Goal: Task Accomplishment & Management: Manage account settings

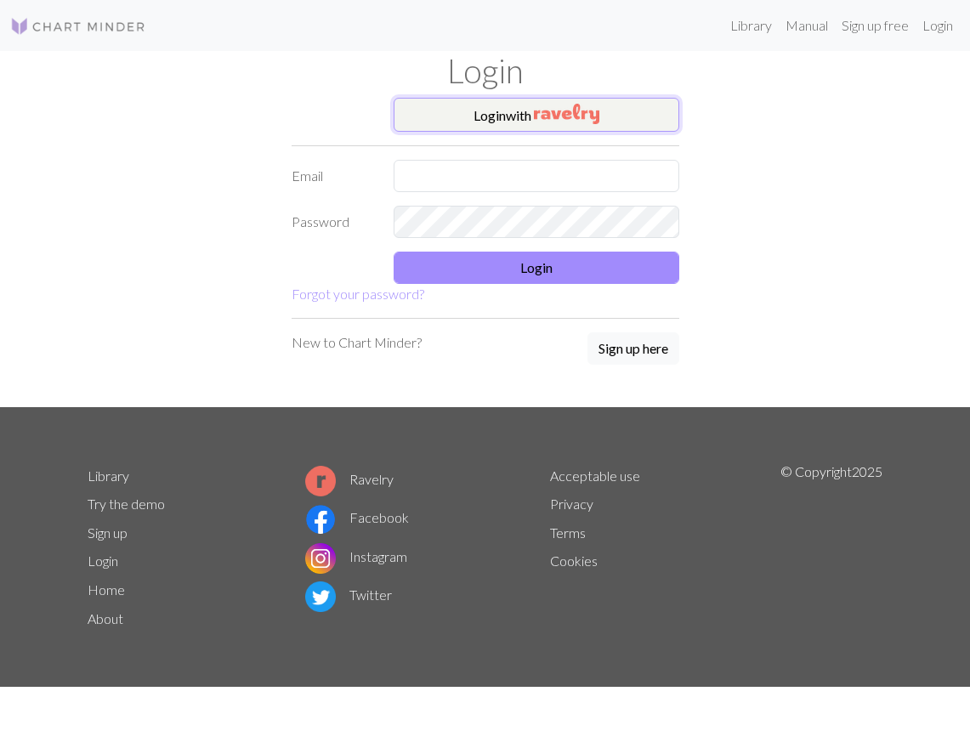
click at [598, 110] on button "Login with" at bounding box center [537, 115] width 286 height 34
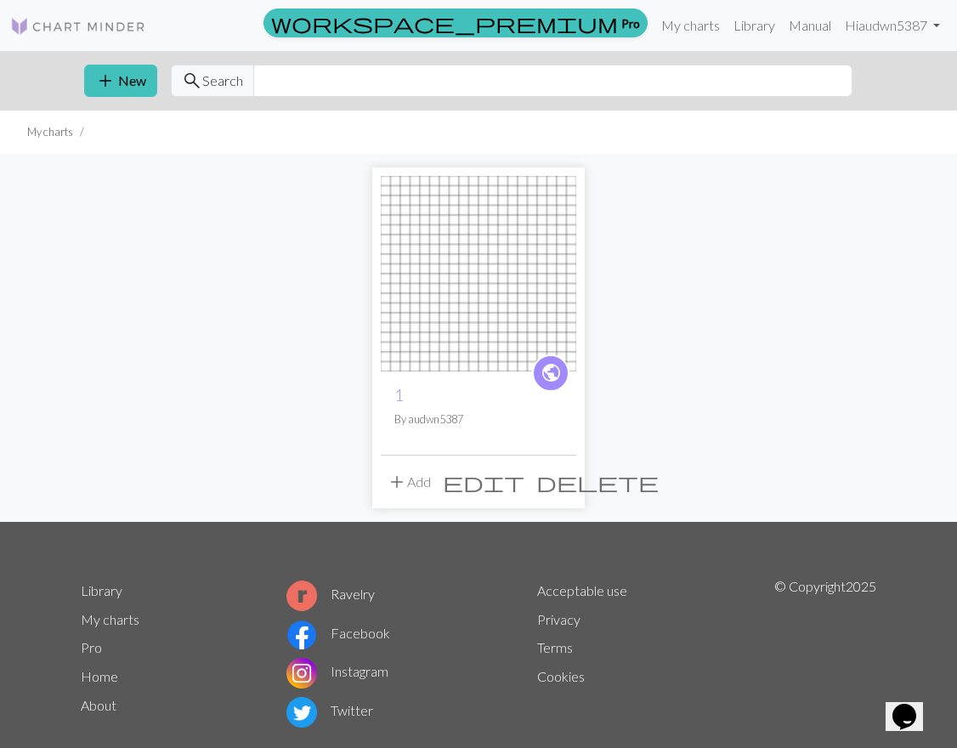
click at [469, 310] on img at bounding box center [479, 274] width 196 height 196
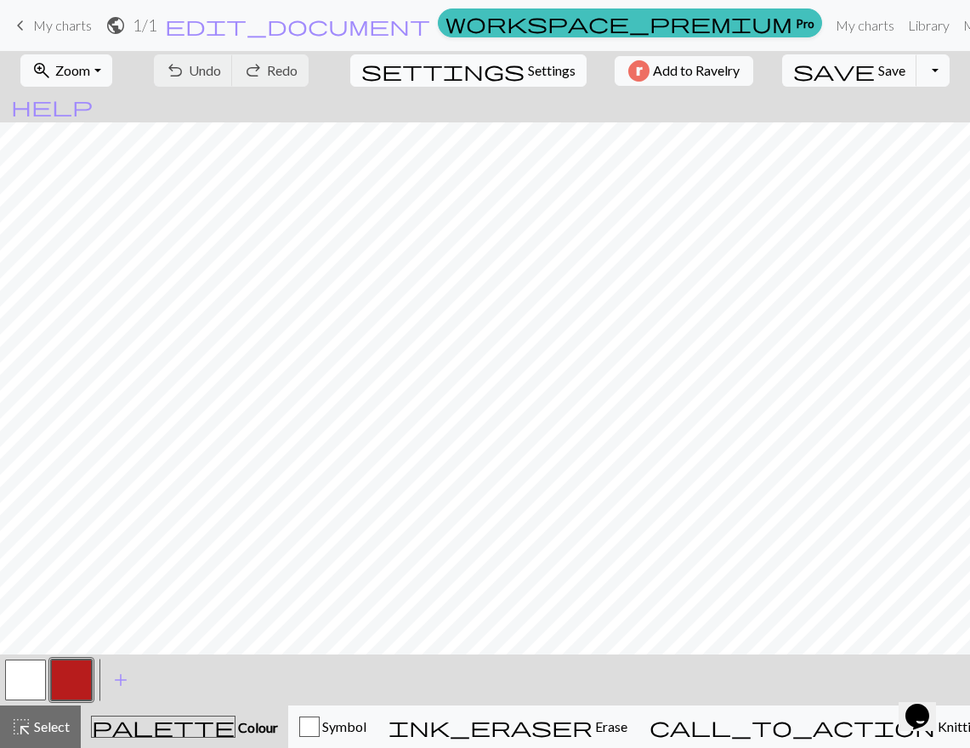
click at [528, 71] on span "Settings" at bounding box center [552, 70] width 48 height 20
select select "aran"
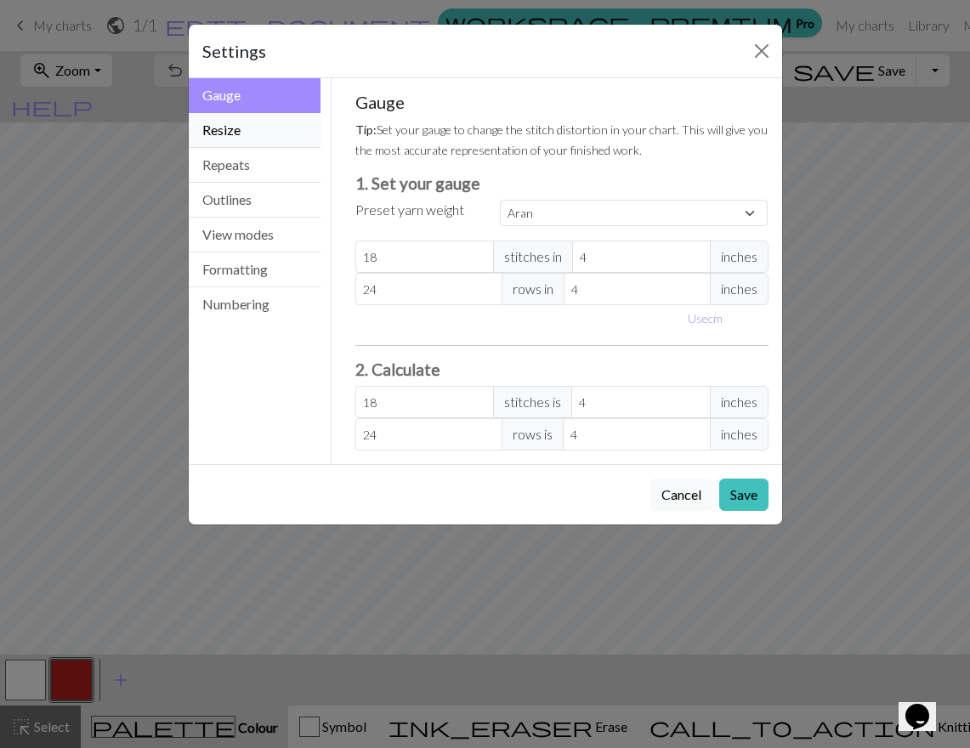
click at [275, 128] on button "Resize" at bounding box center [255, 130] width 133 height 35
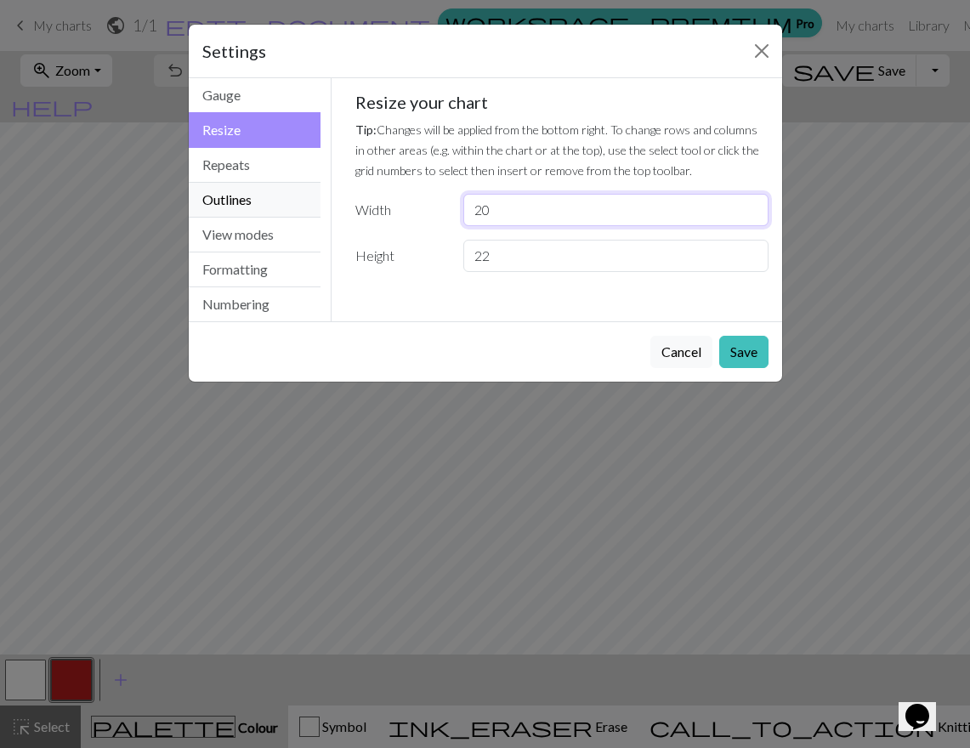
drag, startPoint x: 544, startPoint y: 216, endPoint x: 319, endPoint y: 200, distance: 225.9
click at [353, 201] on div "Width 20" at bounding box center [562, 210] width 434 height 32
type input "8"
click at [569, 253] on input "22" at bounding box center [615, 256] width 304 height 32
type input "2"
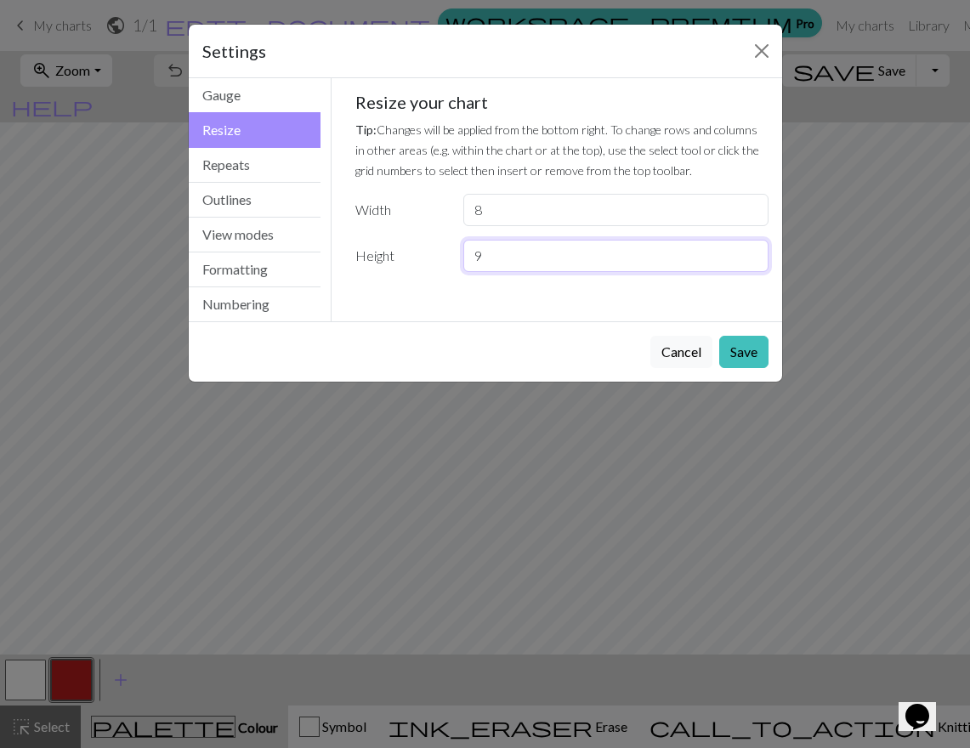
type input "9"
drag, startPoint x: 473, startPoint y: 200, endPoint x: 439, endPoint y: 239, distance: 51.8
click at [382, 193] on div "Resize your chart Tip: Changes will be applied from the bottom right. To change…" at bounding box center [561, 182] width 413 height 180
type input "9"
click at [753, 350] on button "Save" at bounding box center [743, 352] width 49 height 32
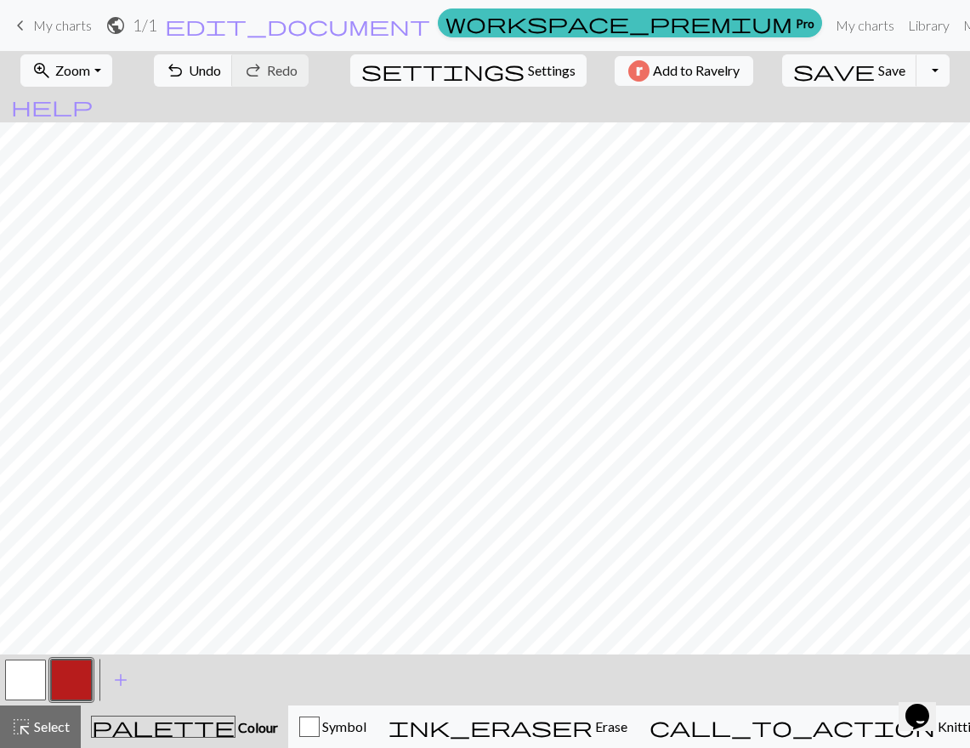
click at [92, 680] on div at bounding box center [71, 680] width 46 height 46
click at [73, 682] on button "button" at bounding box center [71, 680] width 41 height 41
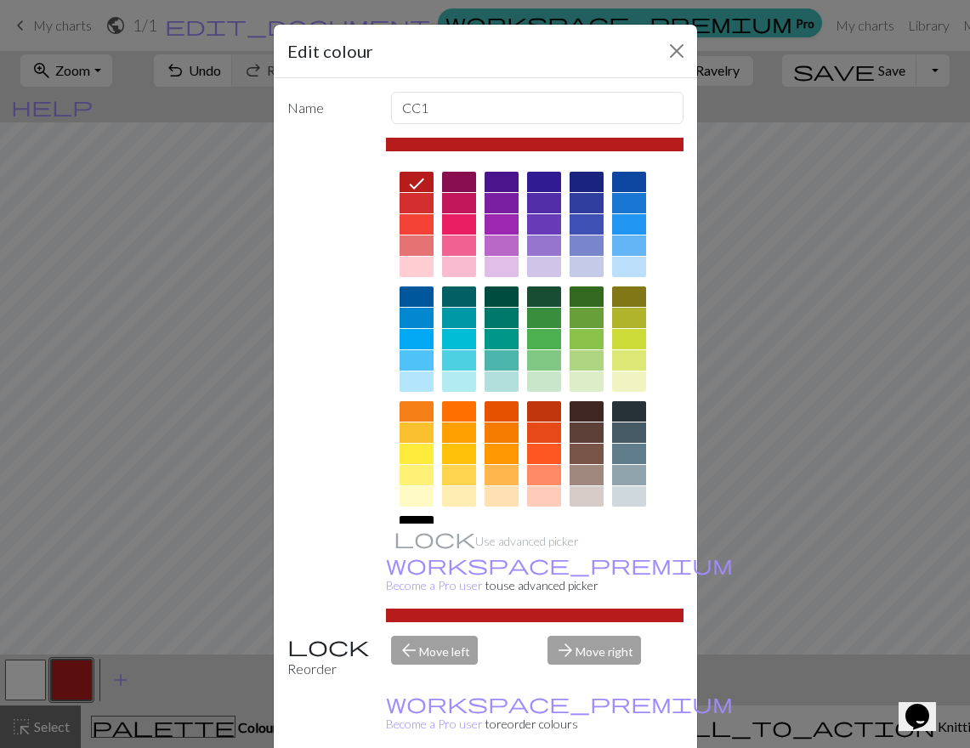
click at [200, 568] on div "Edit colour Name CC1 Use advanced picker workspace_premium Become a Pro user to…" at bounding box center [485, 374] width 970 height 748
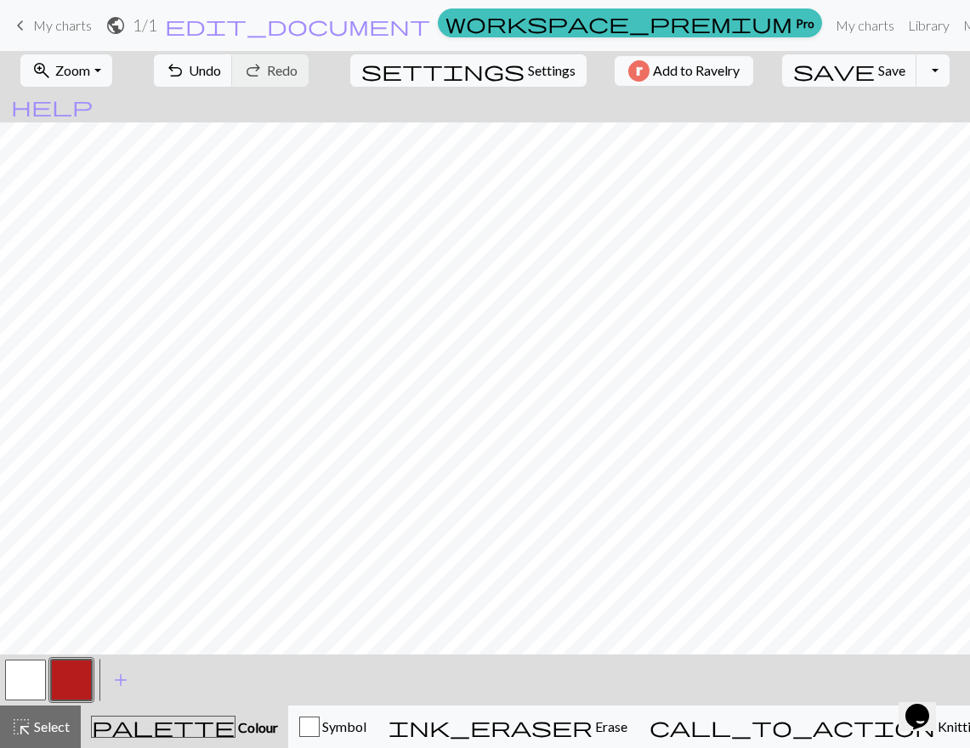
click at [18, 674] on button "button" at bounding box center [25, 680] width 41 height 41
click at [20, 671] on button "button" at bounding box center [25, 680] width 41 height 41
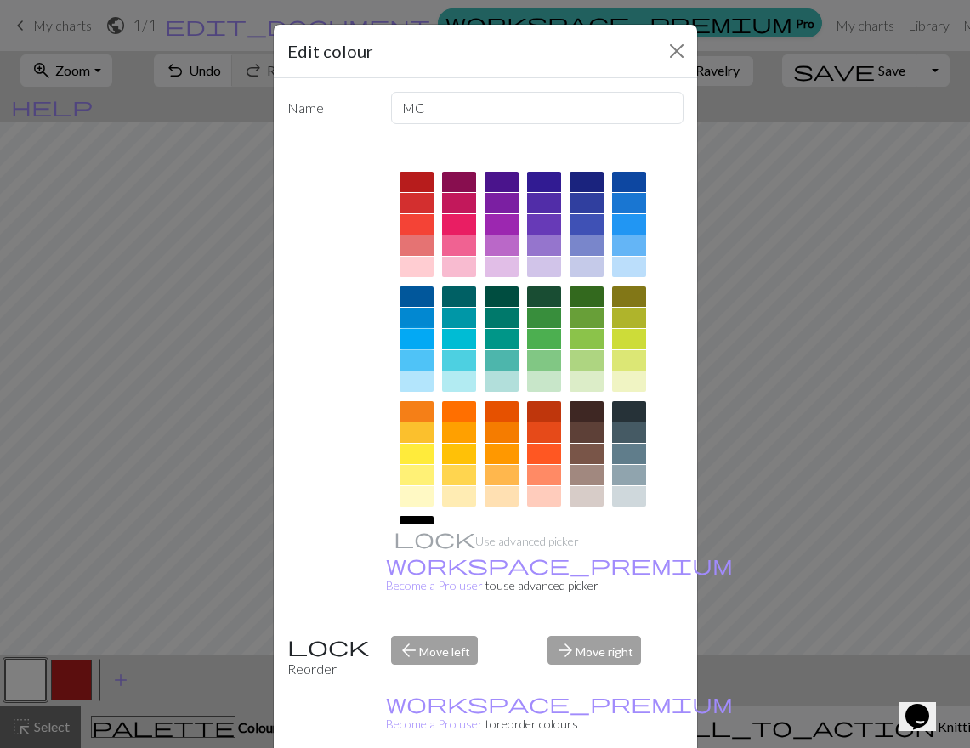
click at [419, 342] on div at bounding box center [417, 339] width 34 height 20
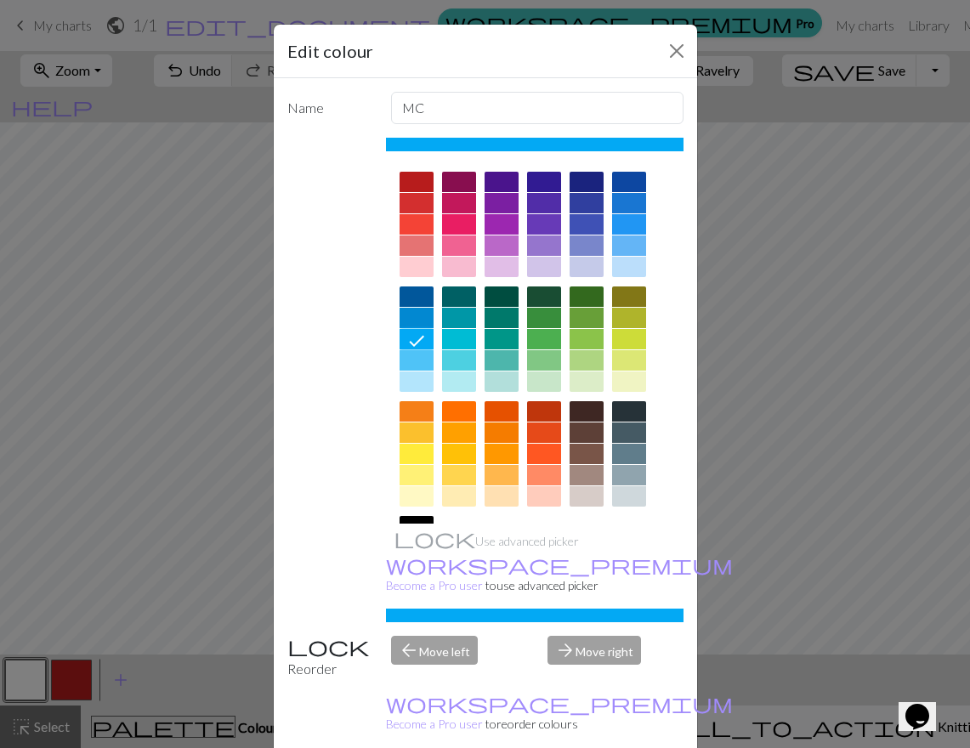
click at [625, 225] on div at bounding box center [629, 224] width 34 height 20
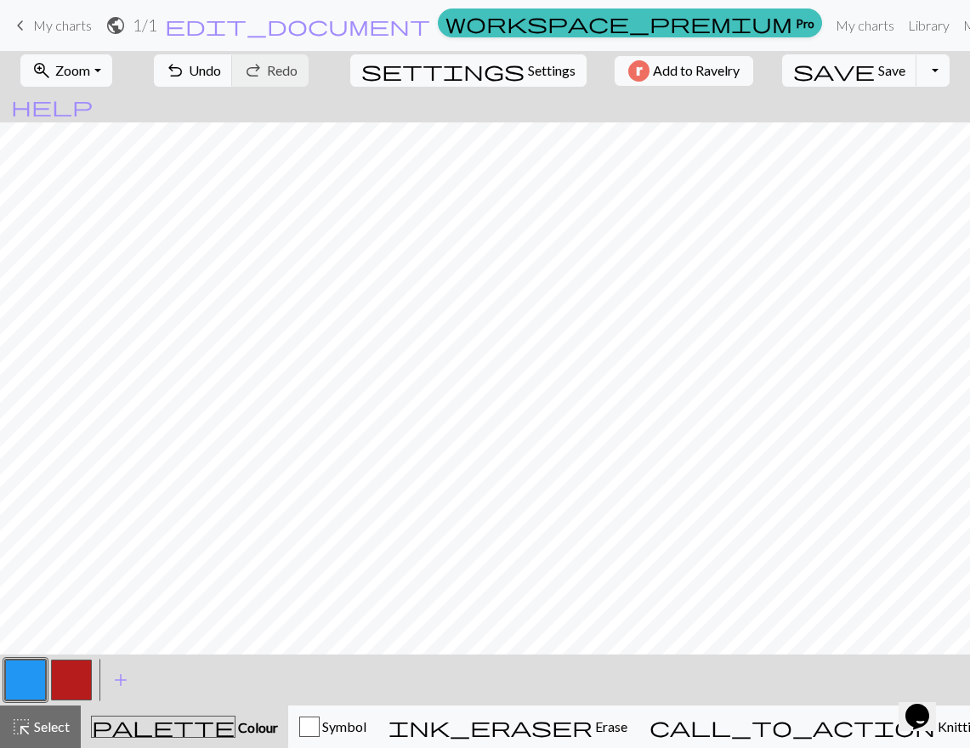
click at [67, 681] on button "button" at bounding box center [71, 680] width 41 height 41
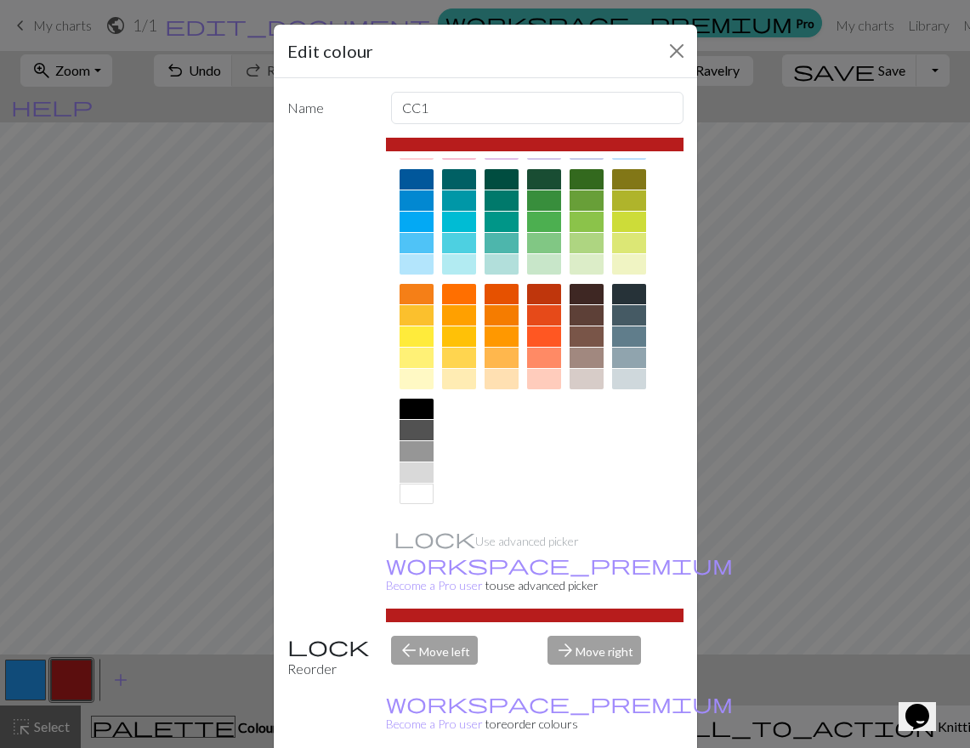
scroll to position [43, 0]
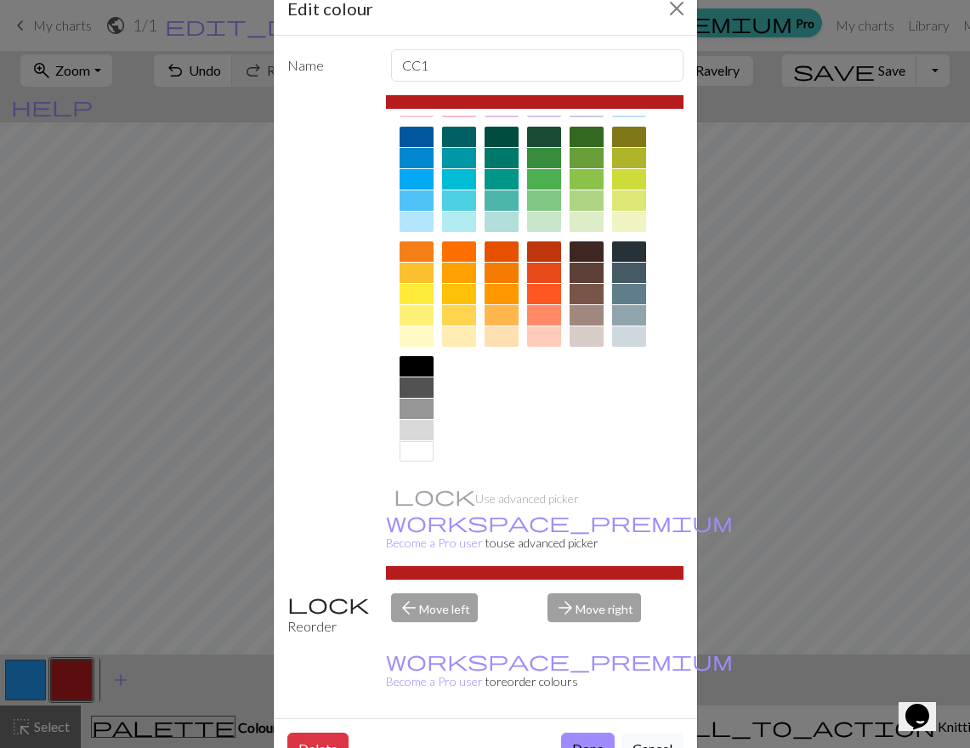
click at [419, 448] on div at bounding box center [417, 451] width 34 height 20
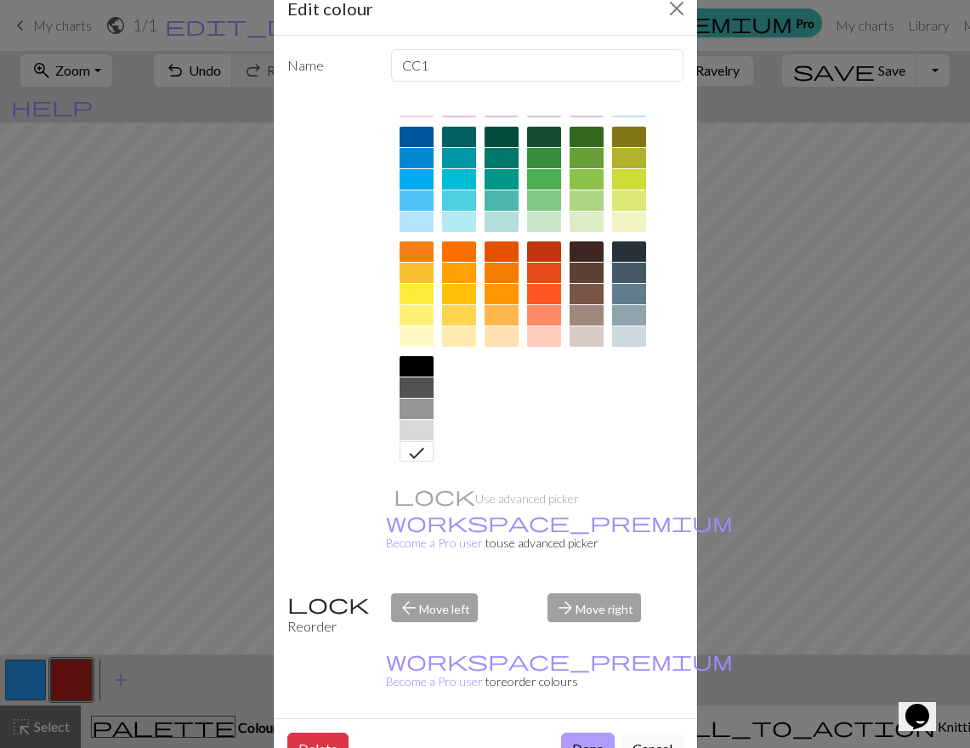
click at [592, 733] on button "Done" at bounding box center [588, 749] width 54 height 32
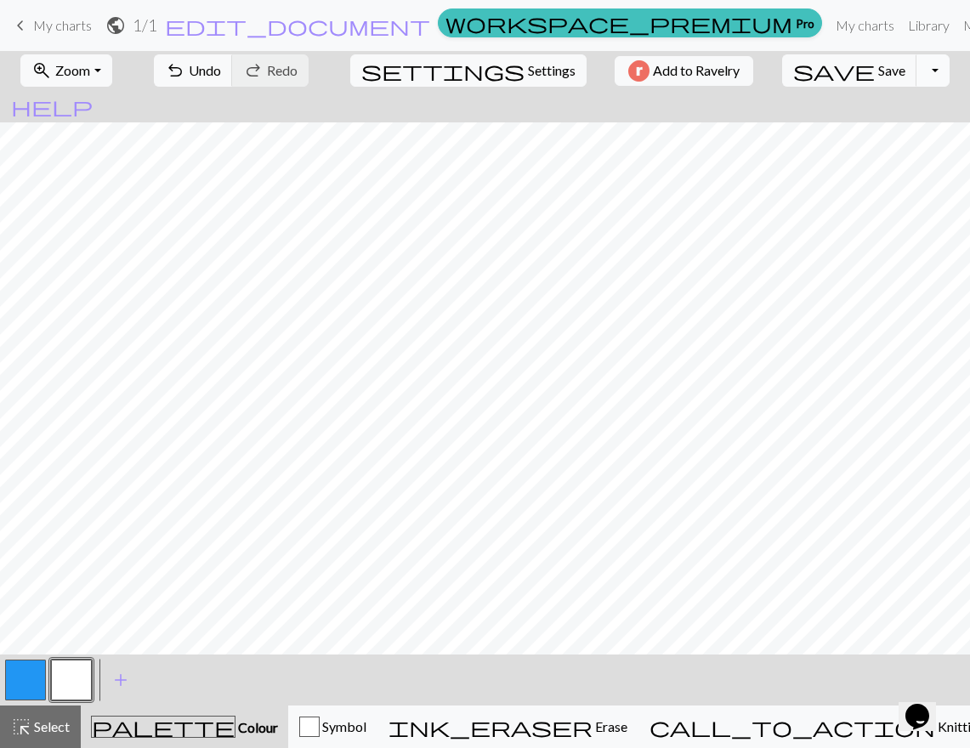
click at [917, 75] on button "Toggle Dropdown" at bounding box center [933, 70] width 32 height 32
click at [821, 135] on button "save_alt Download" at bounding box center [808, 135] width 281 height 27
click at [67, 679] on button "button" at bounding box center [71, 680] width 41 height 41
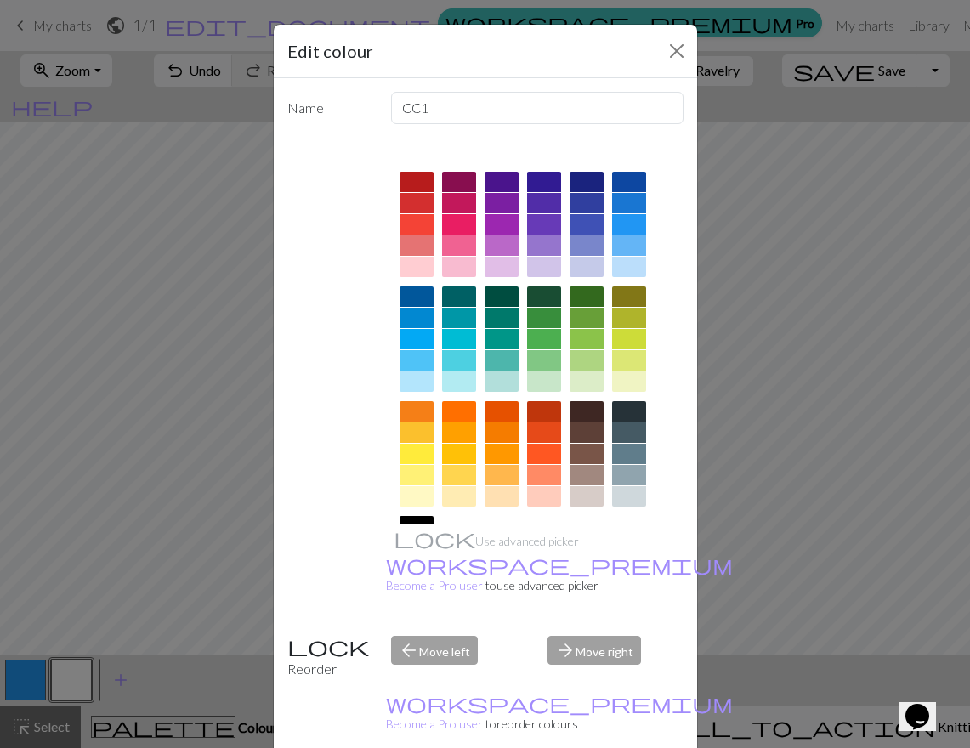
click at [633, 219] on div at bounding box center [629, 224] width 34 height 20
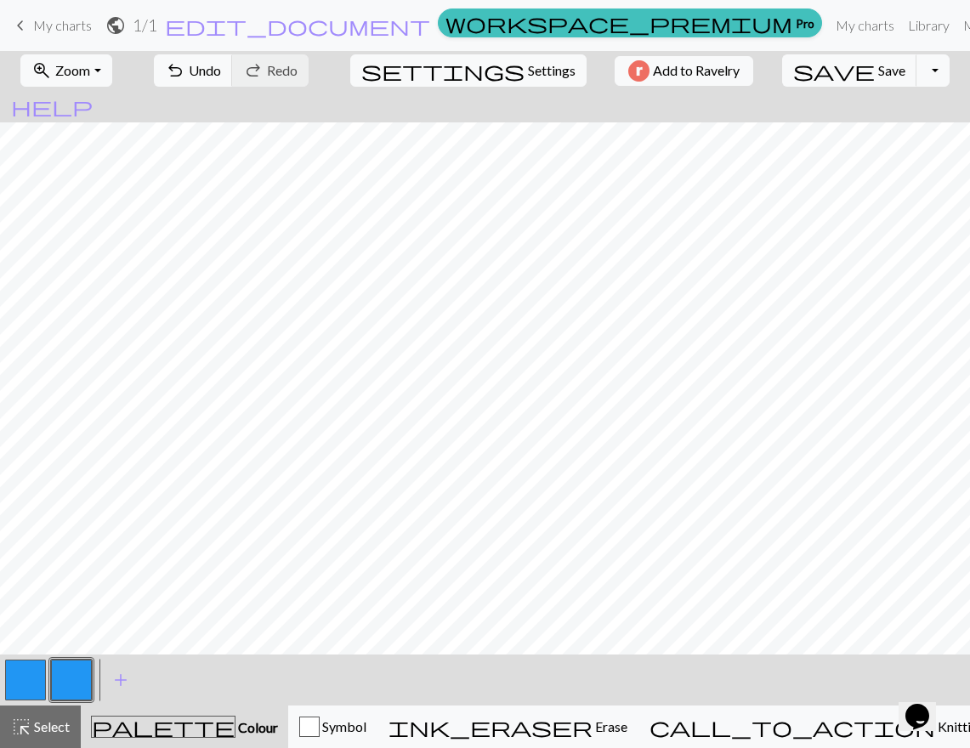
click at [26, 677] on button "button" at bounding box center [25, 680] width 41 height 41
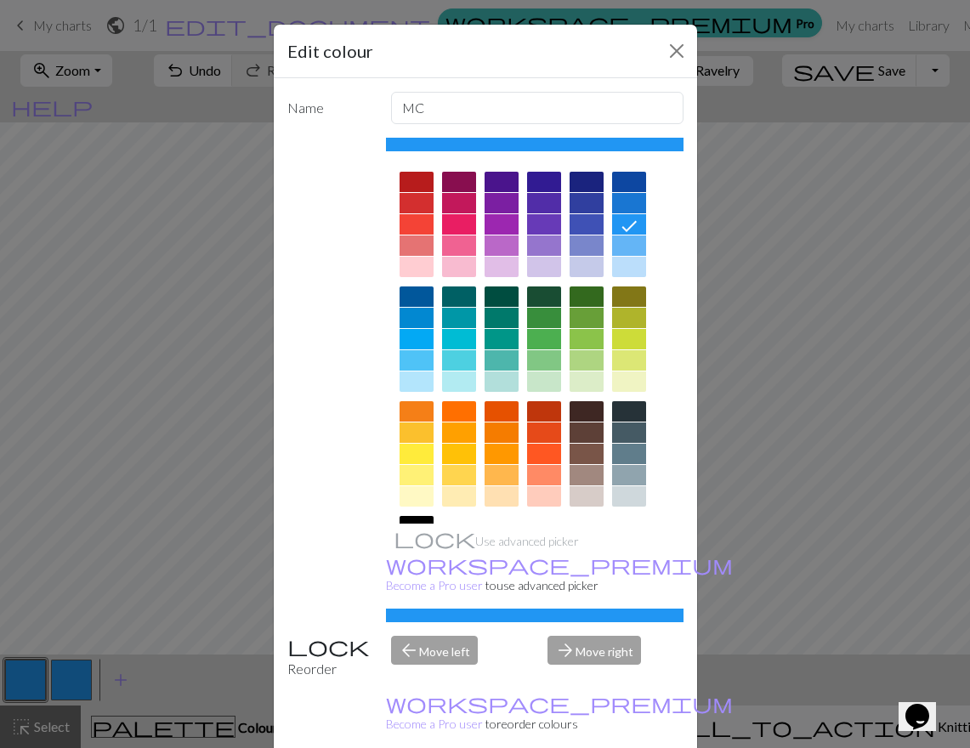
click at [591, 361] on div at bounding box center [587, 360] width 34 height 20
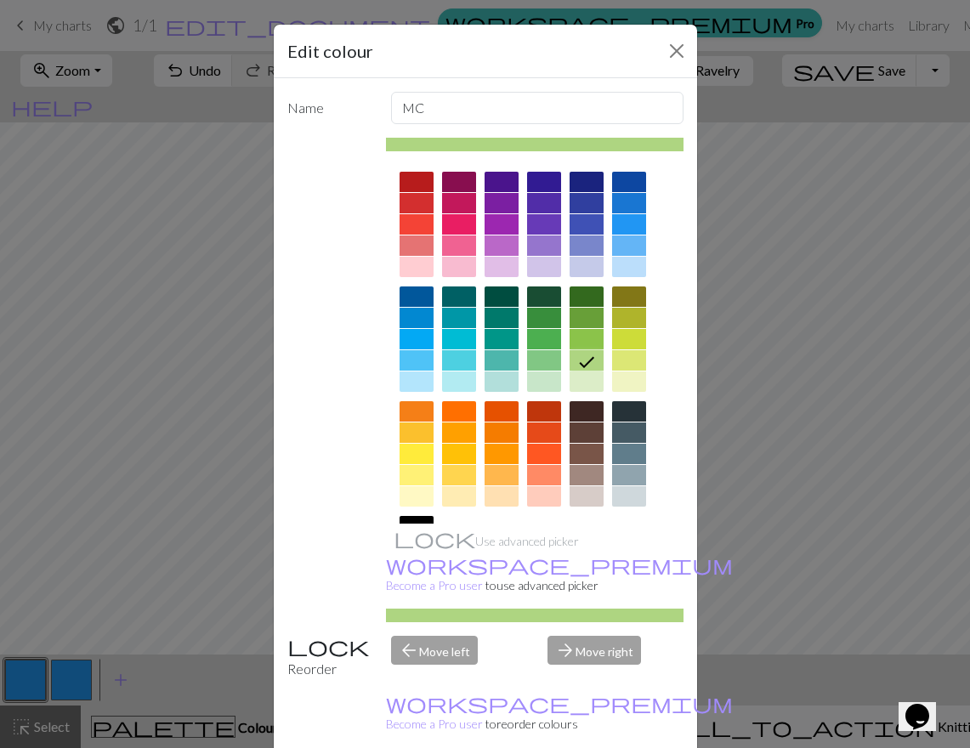
click at [582, 344] on div at bounding box center [587, 339] width 34 height 20
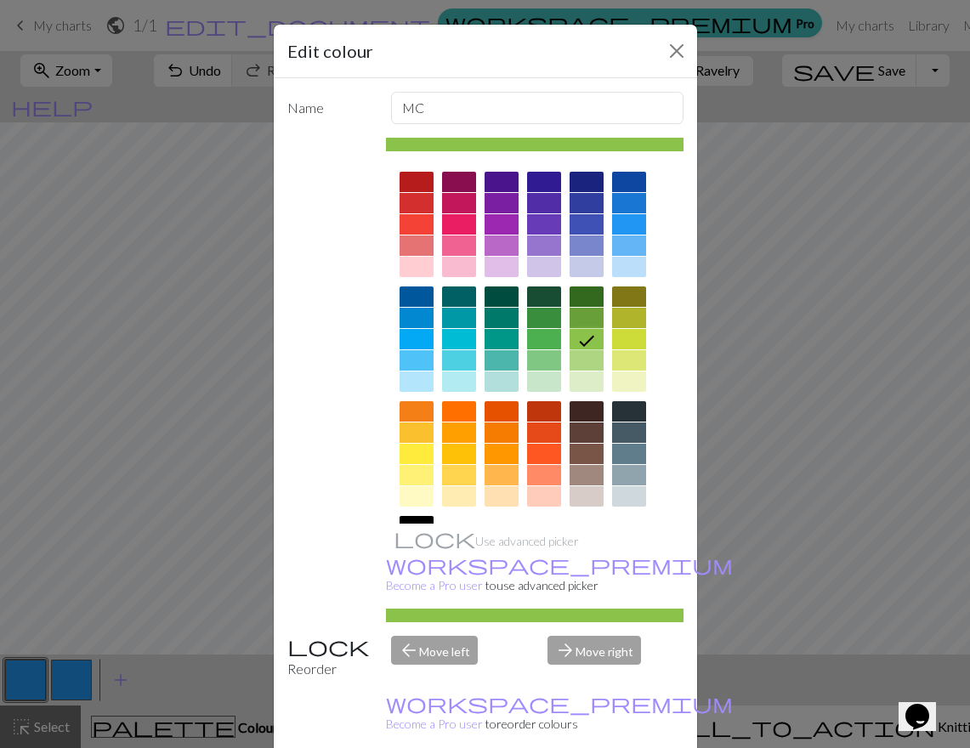
click at [575, 359] on div at bounding box center [587, 360] width 34 height 20
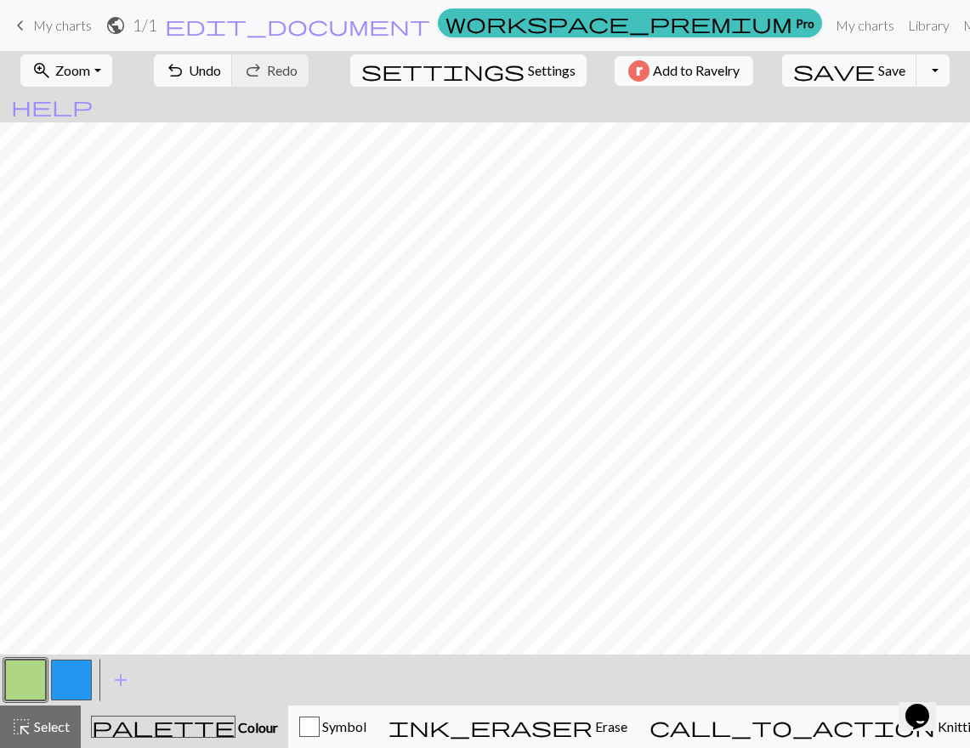
click at [69, 683] on button "button" at bounding box center [71, 680] width 41 height 41
click at [88, 677] on button "button" at bounding box center [71, 680] width 41 height 41
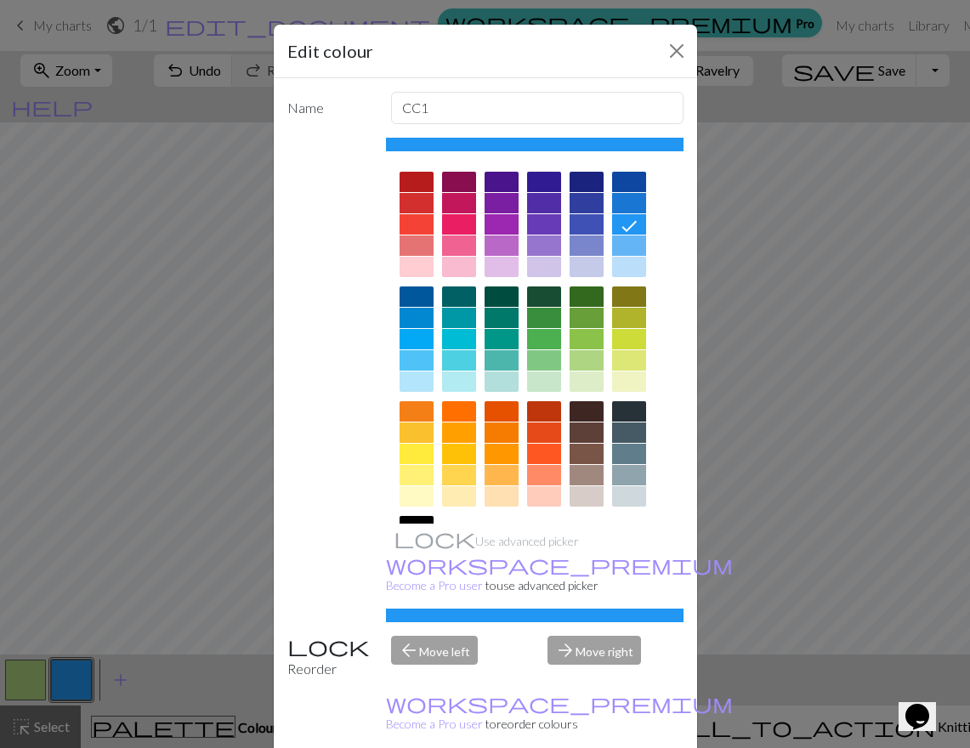
scroll to position [117, 0]
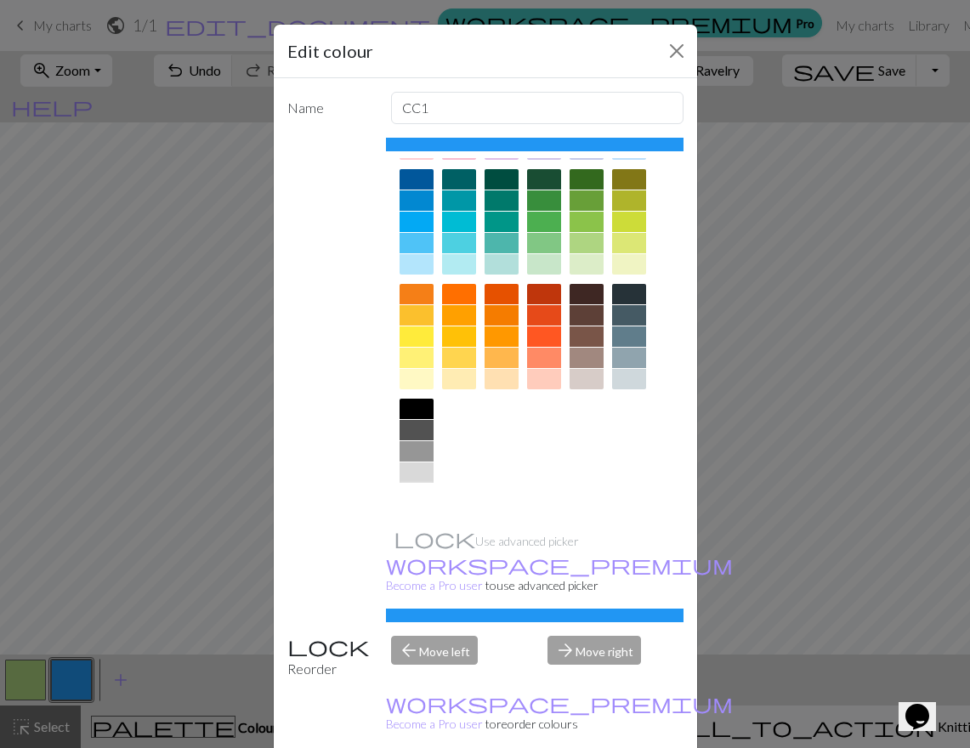
click at [404, 495] on div at bounding box center [417, 494] width 34 height 20
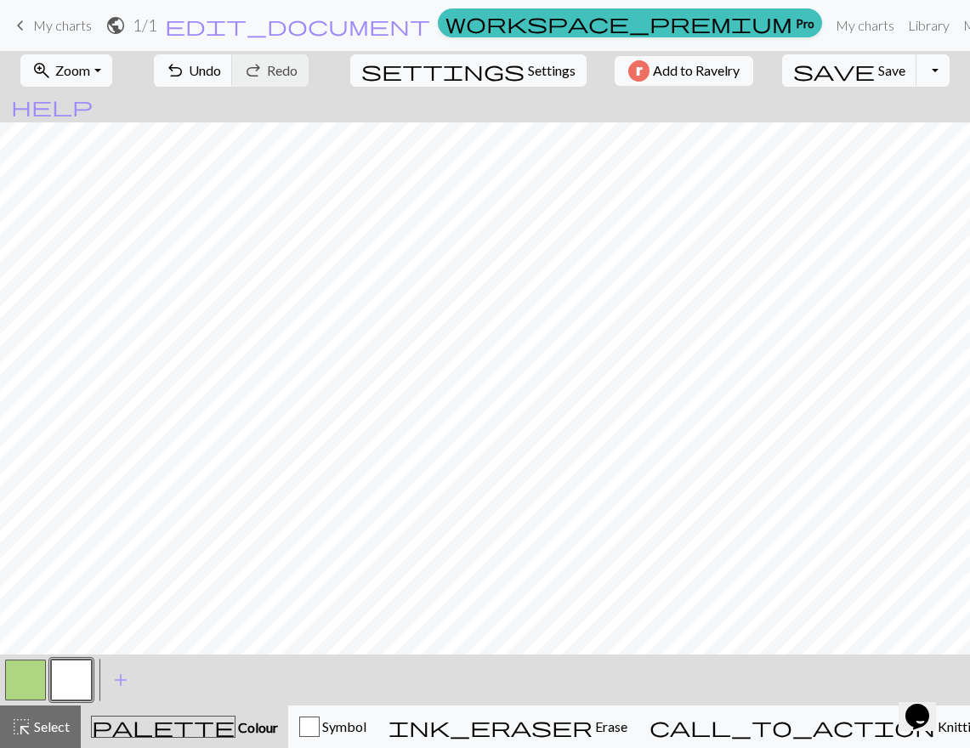
click at [30, 671] on button "button" at bounding box center [25, 680] width 41 height 41
click at [72, 690] on button "button" at bounding box center [71, 680] width 41 height 41
click at [69, 685] on button "button" at bounding box center [71, 680] width 41 height 41
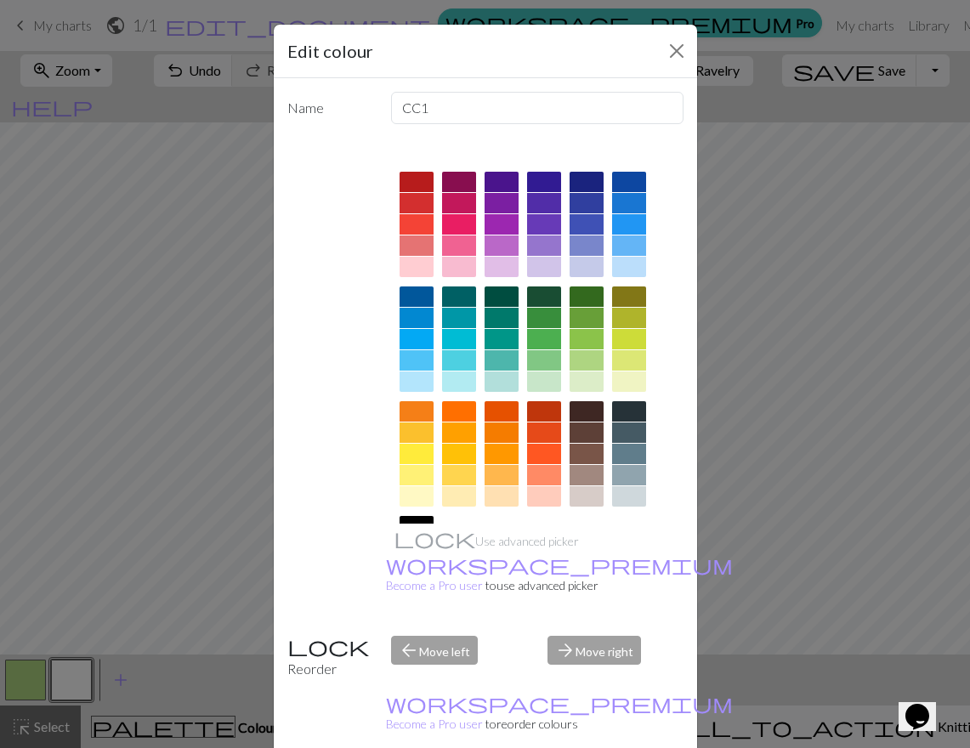
click at [138, 683] on div "Edit colour Name CC1 Use advanced picker workspace_premium Become a Pro user to…" at bounding box center [485, 374] width 970 height 748
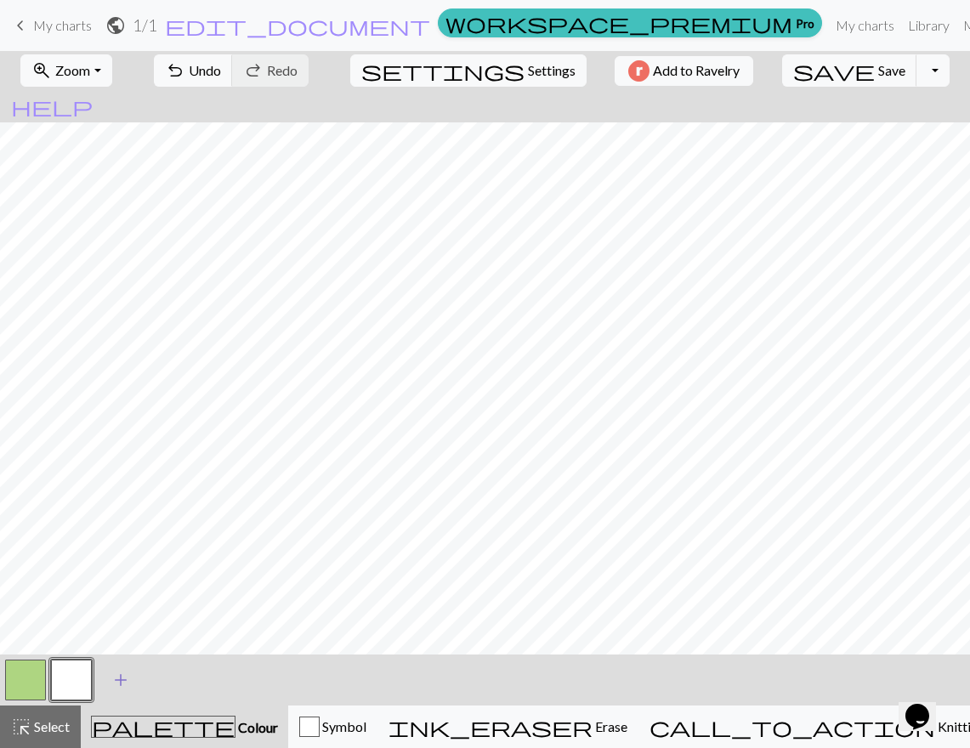
click at [124, 684] on span "add" at bounding box center [121, 680] width 20 height 24
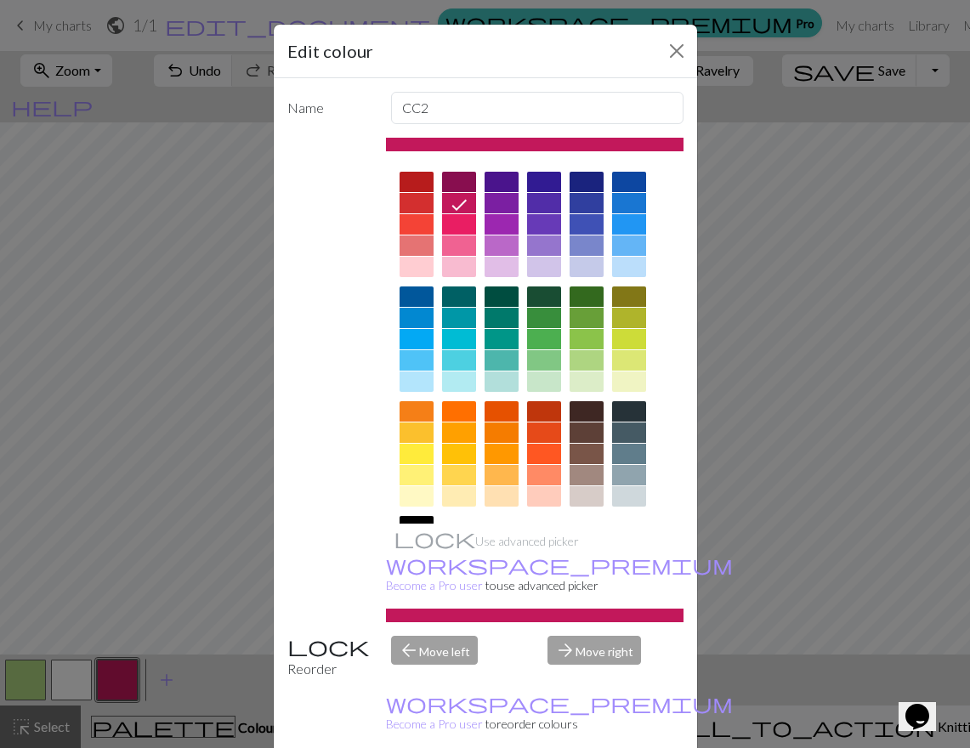
click at [619, 412] on div at bounding box center [629, 411] width 34 height 20
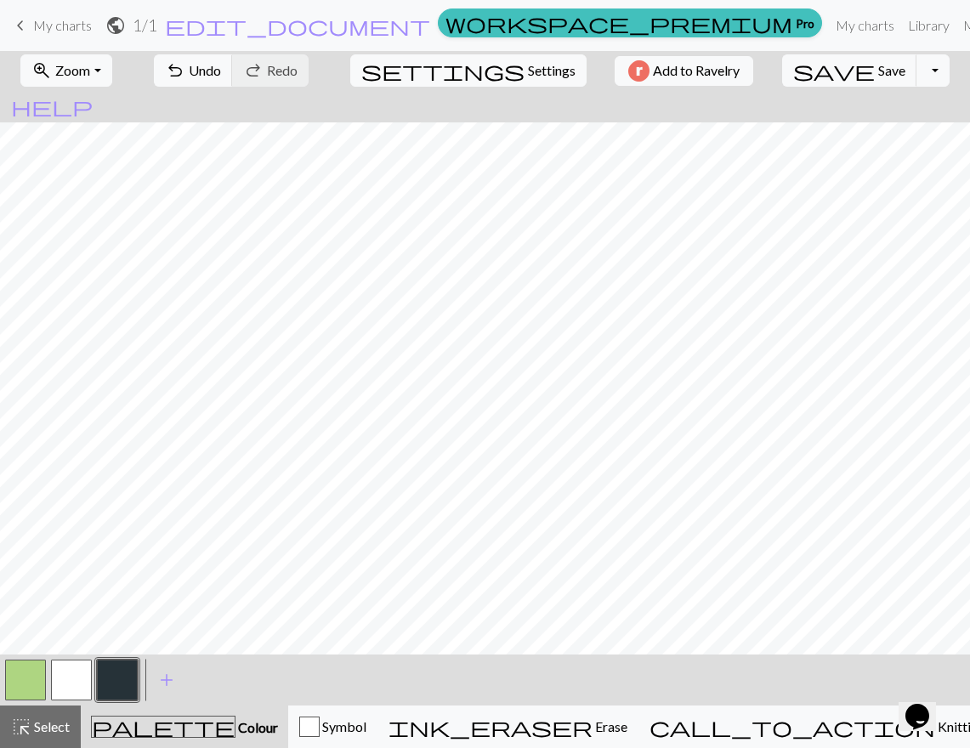
click at [139, 673] on div at bounding box center [117, 680] width 46 height 46
click at [128, 675] on button "button" at bounding box center [117, 680] width 41 height 41
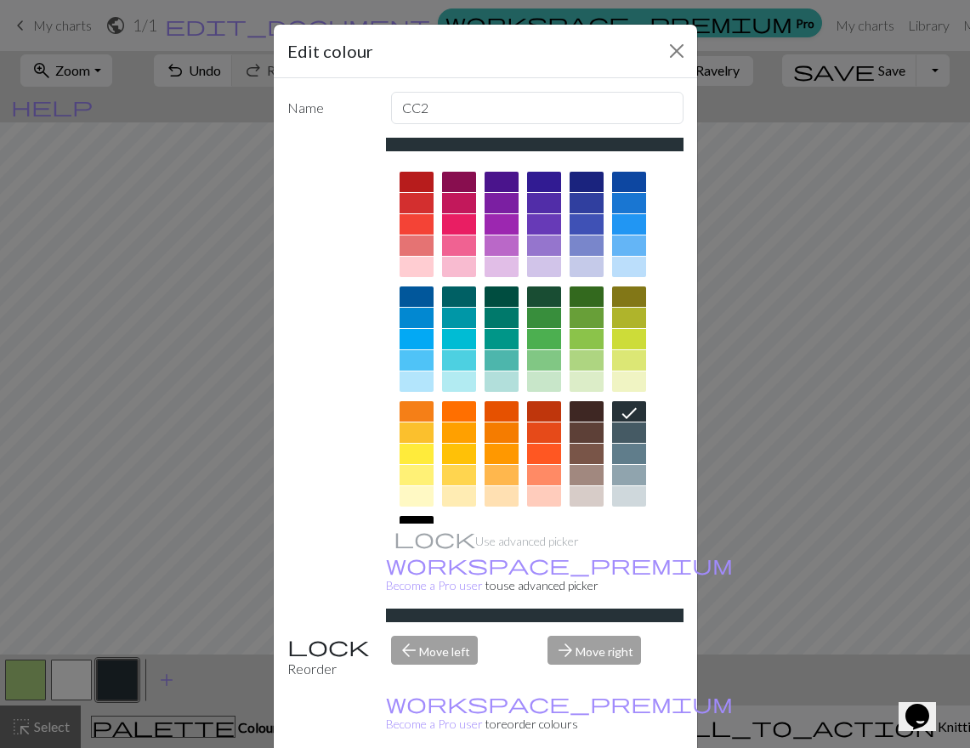
click at [575, 327] on div at bounding box center [587, 318] width 34 height 20
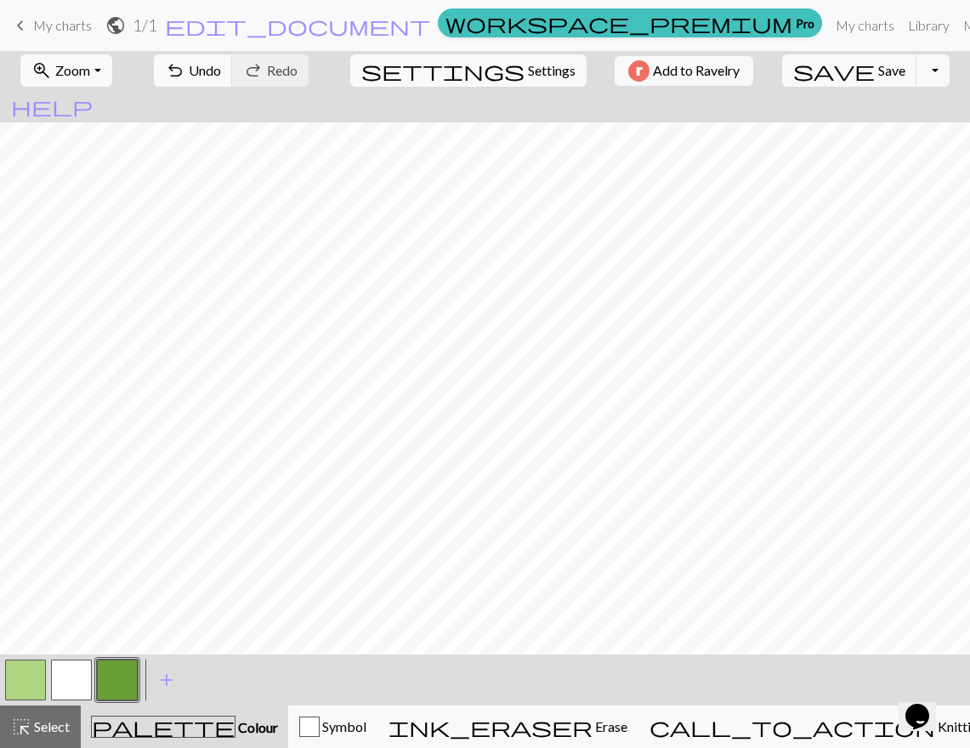
click at [145, 668] on div "add Add a colour" at bounding box center [167, 680] width 48 height 51
click at [155, 684] on button "add Add a colour" at bounding box center [166, 680] width 43 height 43
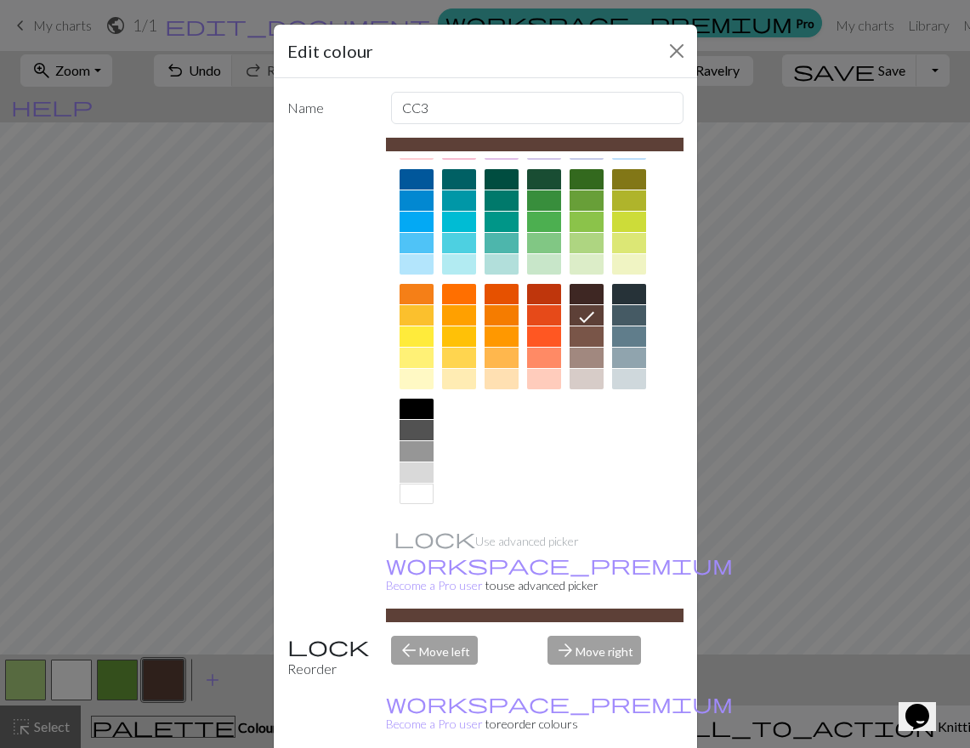
scroll to position [43, 0]
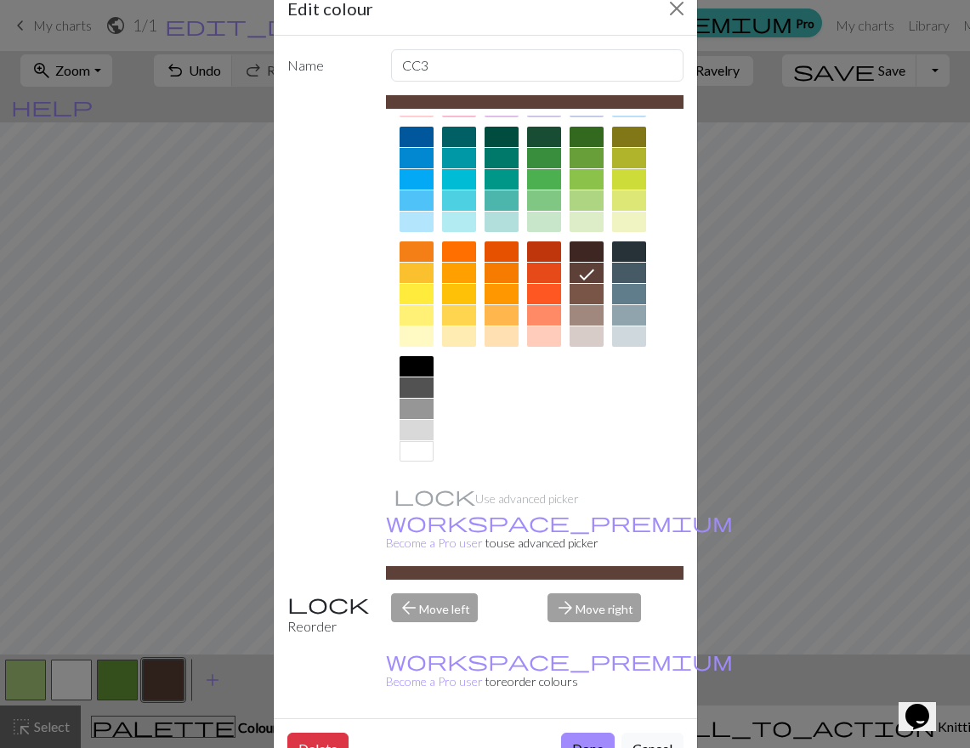
click at [401, 366] on div at bounding box center [417, 366] width 34 height 20
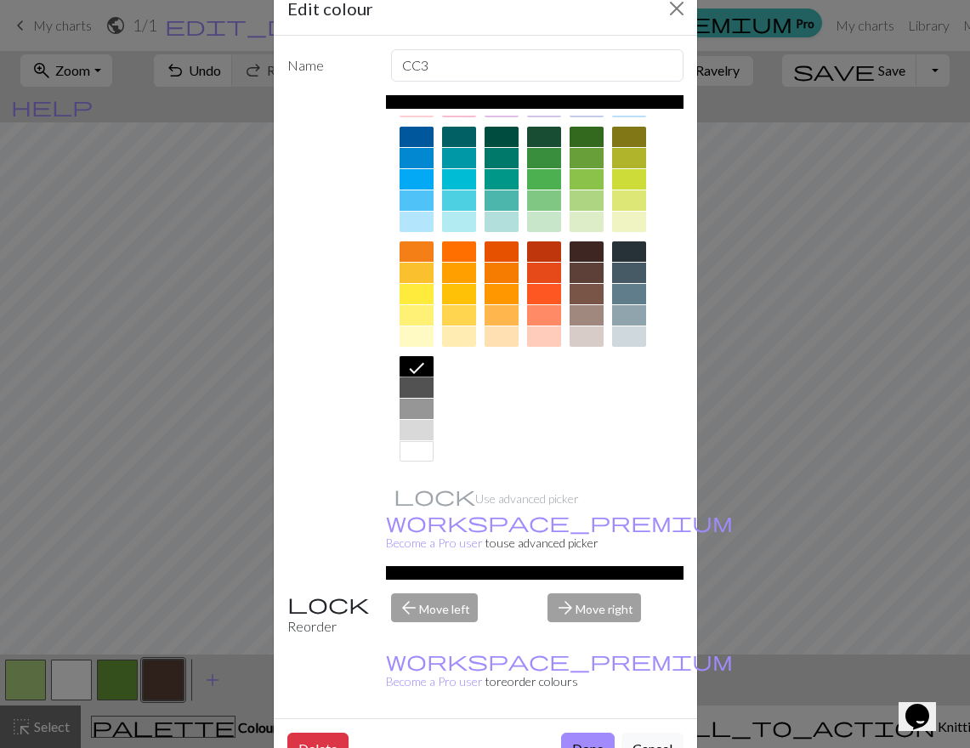
click at [579, 733] on button "Done" at bounding box center [588, 749] width 54 height 32
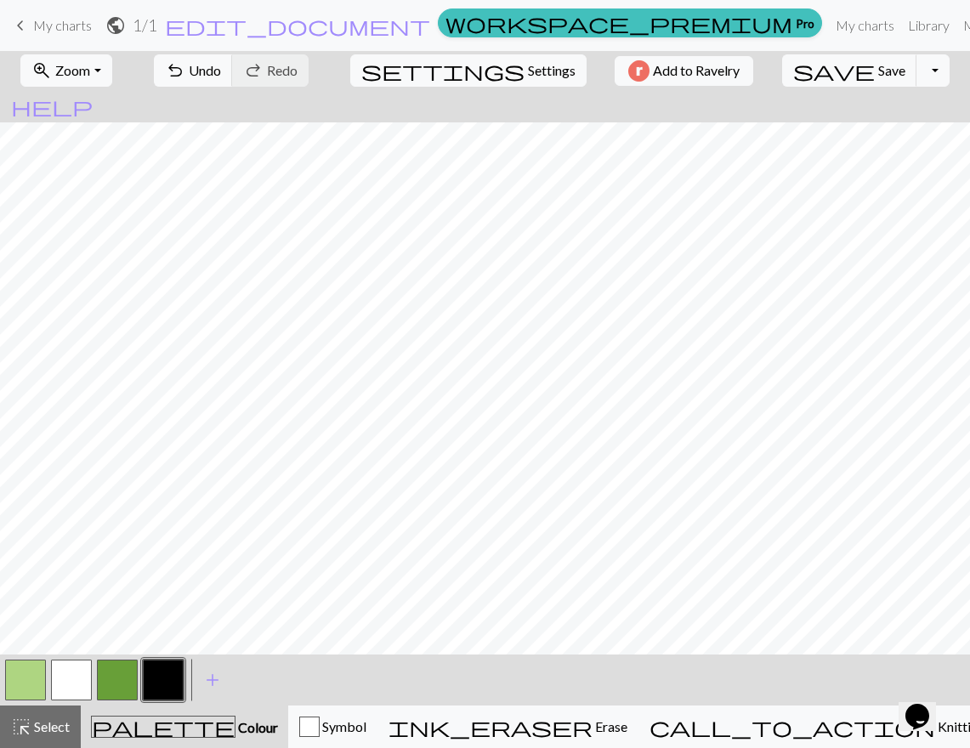
click at [27, 679] on button "button" at bounding box center [25, 680] width 41 height 41
click at [102, 676] on button "button" at bounding box center [117, 680] width 41 height 41
click at [69, 686] on button "button" at bounding box center [71, 680] width 41 height 41
click at [163, 684] on button "button" at bounding box center [163, 680] width 41 height 41
drag, startPoint x: 73, startPoint y: 672, endPoint x: 94, endPoint y: 660, distance: 24.4
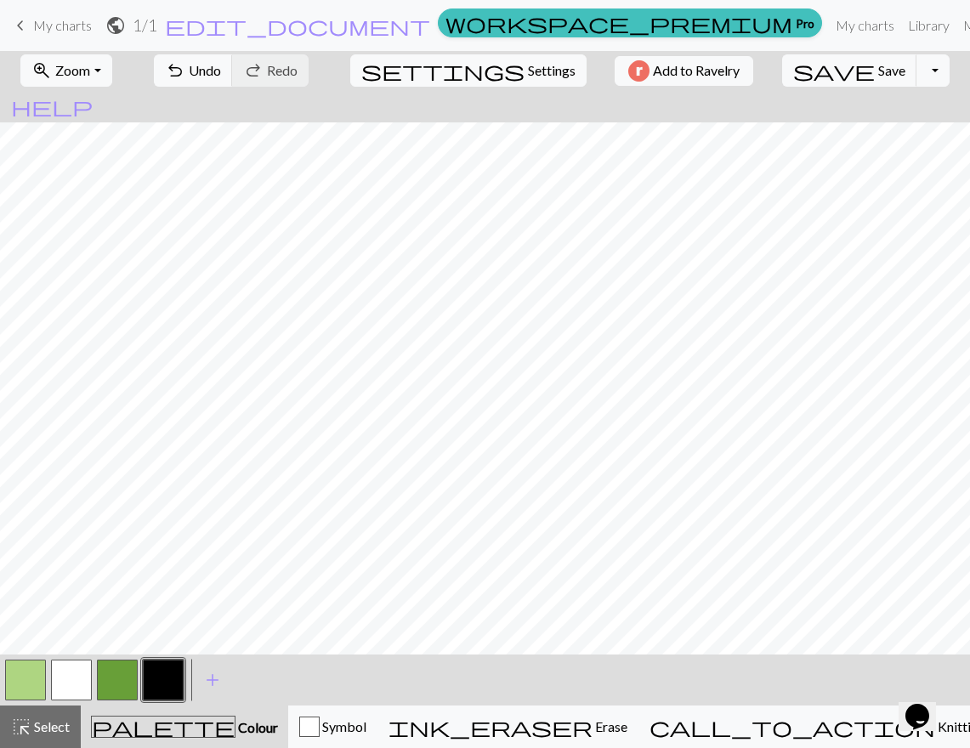
click at [75, 671] on button "button" at bounding box center [71, 680] width 41 height 41
drag, startPoint x: 32, startPoint y: 679, endPoint x: 53, endPoint y: 669, distance: 22.4
click at [33, 679] on button "button" at bounding box center [25, 680] width 41 height 41
click at [128, 678] on button "button" at bounding box center [117, 680] width 41 height 41
click at [130, 673] on button "button" at bounding box center [117, 680] width 41 height 41
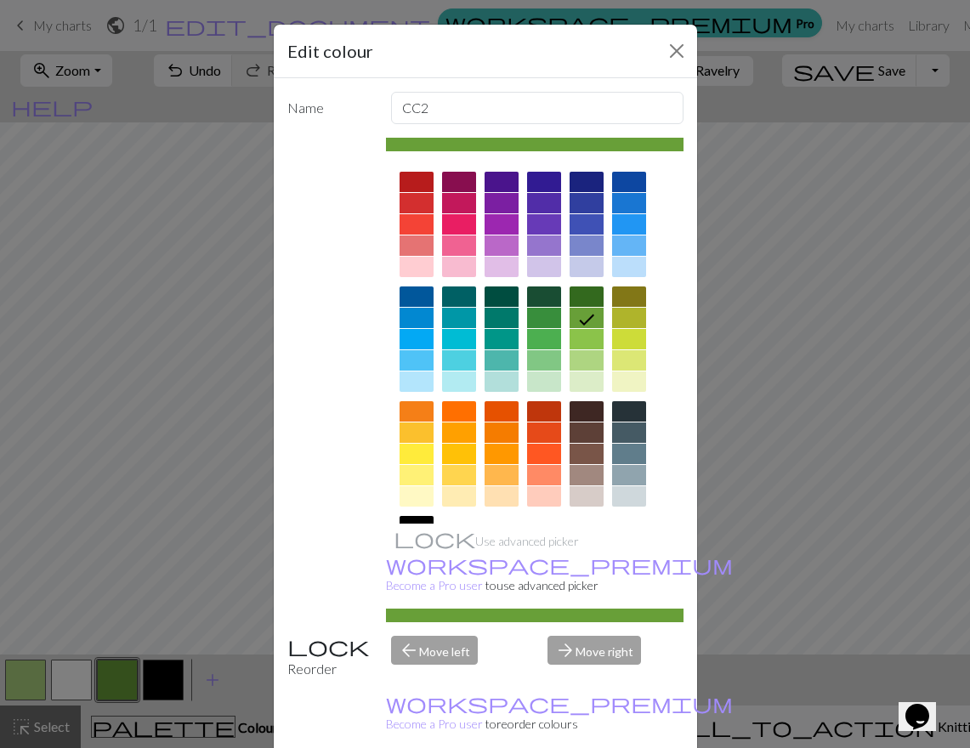
click at [68, 594] on div "Edit colour Name CC2 Use advanced picker workspace_premium Become a Pro user to…" at bounding box center [485, 374] width 970 height 748
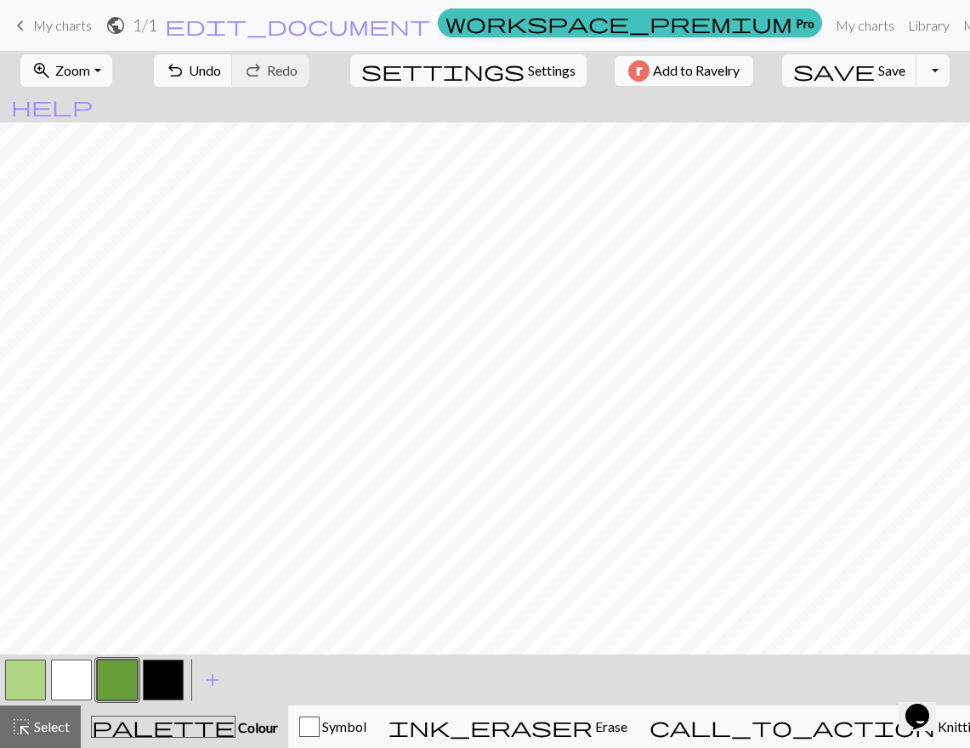
click at [70, 697] on button "button" at bounding box center [71, 680] width 41 height 41
click at [37, 677] on button "button" at bounding box center [25, 680] width 41 height 41
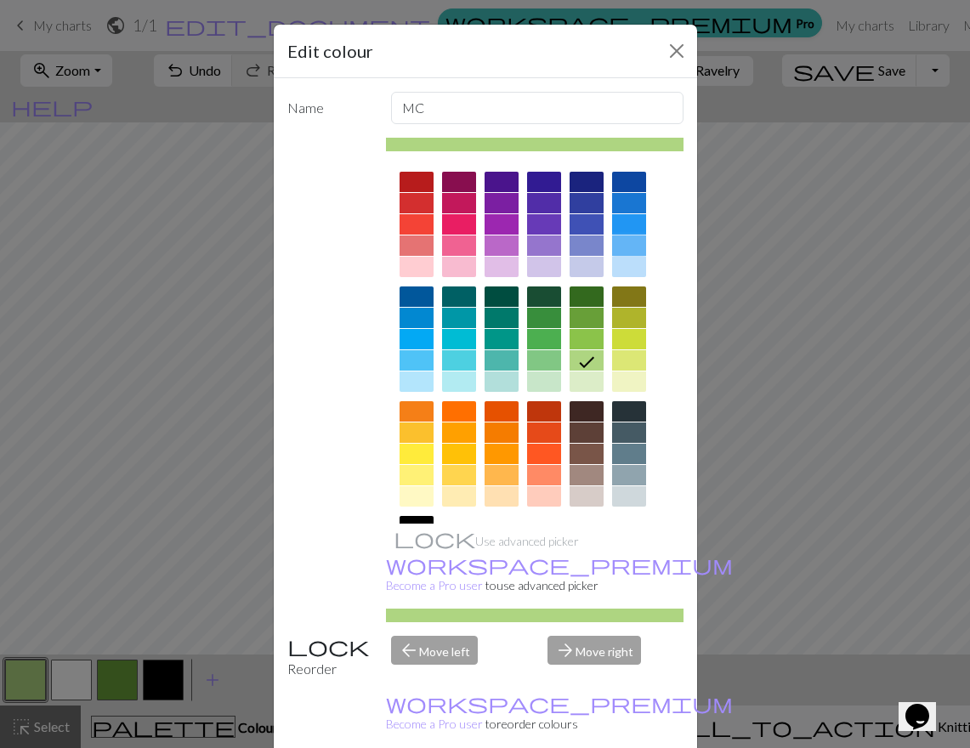
click at [633, 245] on div at bounding box center [629, 246] width 34 height 20
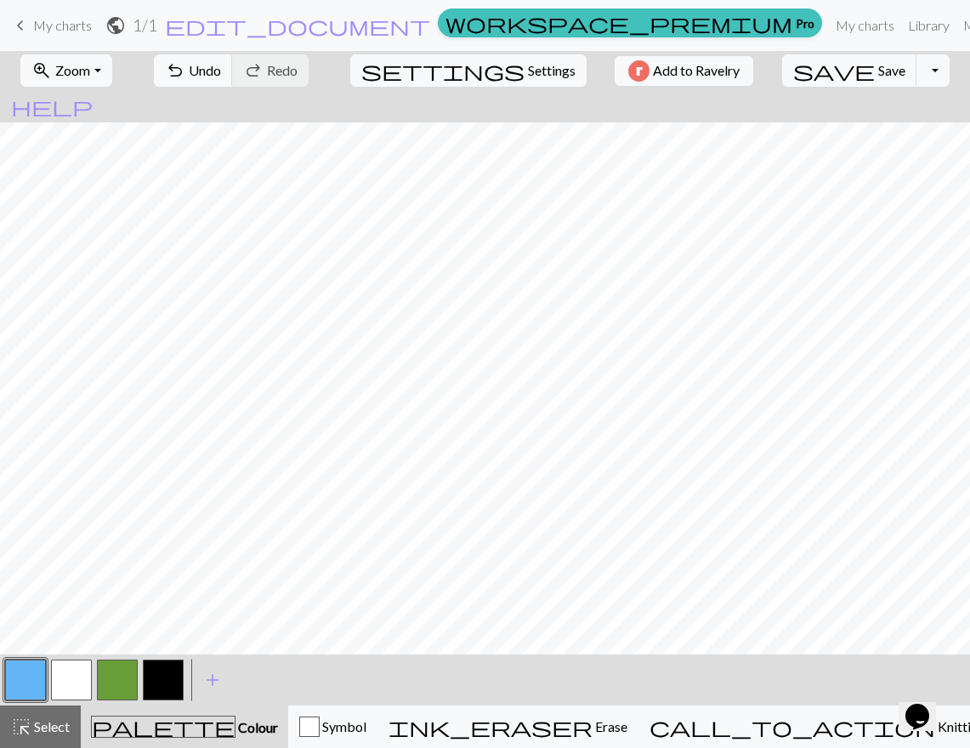
click at [72, 669] on button "button" at bounding box center [71, 680] width 41 height 41
click at [69, 691] on button "button" at bounding box center [71, 680] width 41 height 41
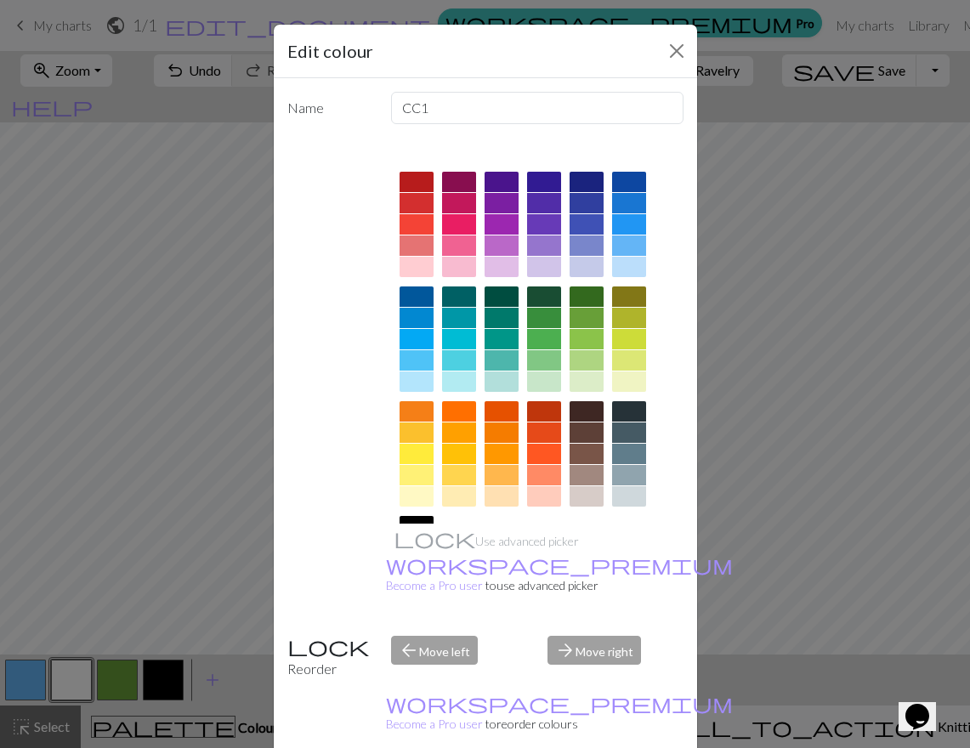
click at [184, 528] on div "Edit colour Name CC1 Use advanced picker workspace_premium Become a Pro user to…" at bounding box center [485, 374] width 970 height 748
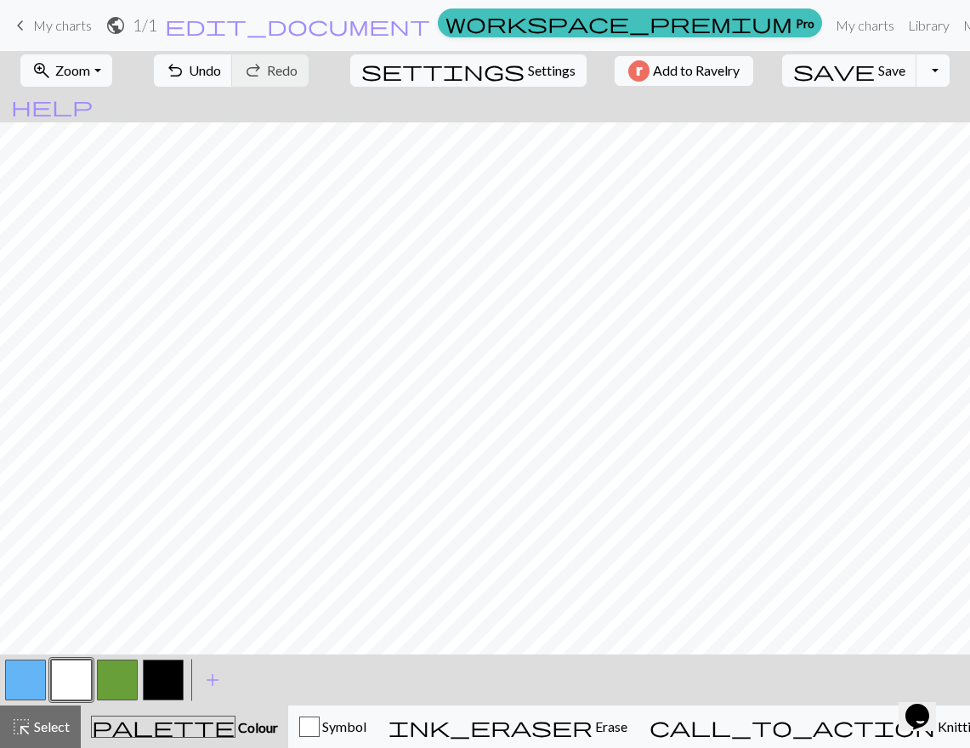
click at [917, 73] on button "Toggle Dropdown" at bounding box center [933, 70] width 32 height 32
click at [821, 137] on button "save_alt Download" at bounding box center [808, 135] width 281 height 27
click at [917, 82] on button "Toggle Dropdown" at bounding box center [933, 70] width 32 height 32
click at [841, 136] on button "save_alt Download" at bounding box center [808, 135] width 281 height 27
click at [50, 677] on div at bounding box center [71, 680] width 46 height 46
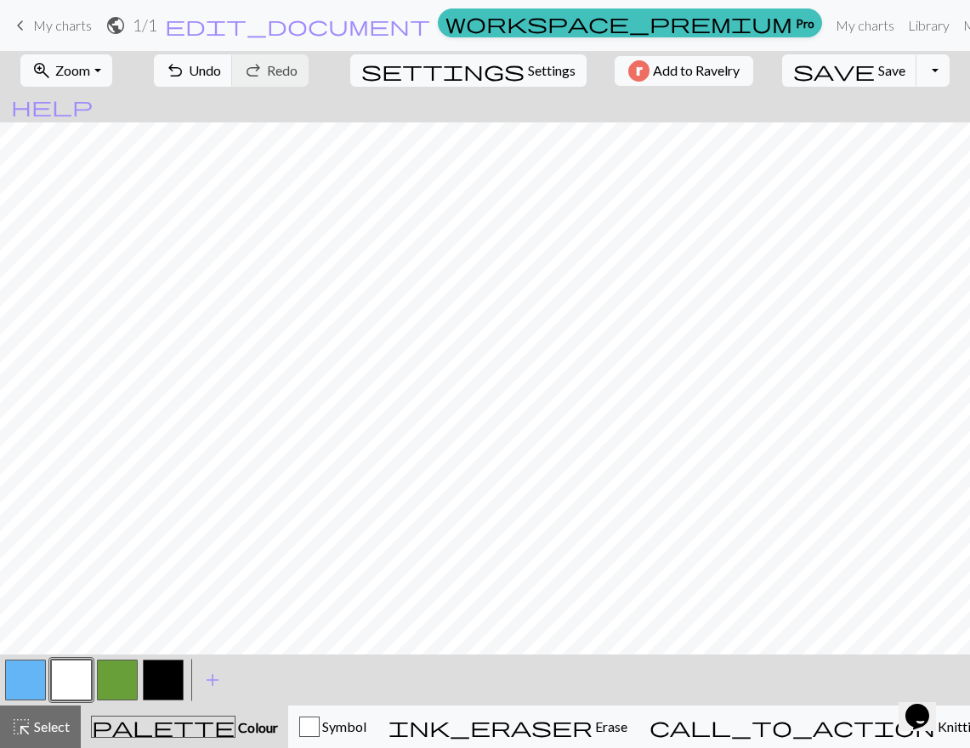
click at [54, 677] on button "button" at bounding box center [71, 680] width 41 height 41
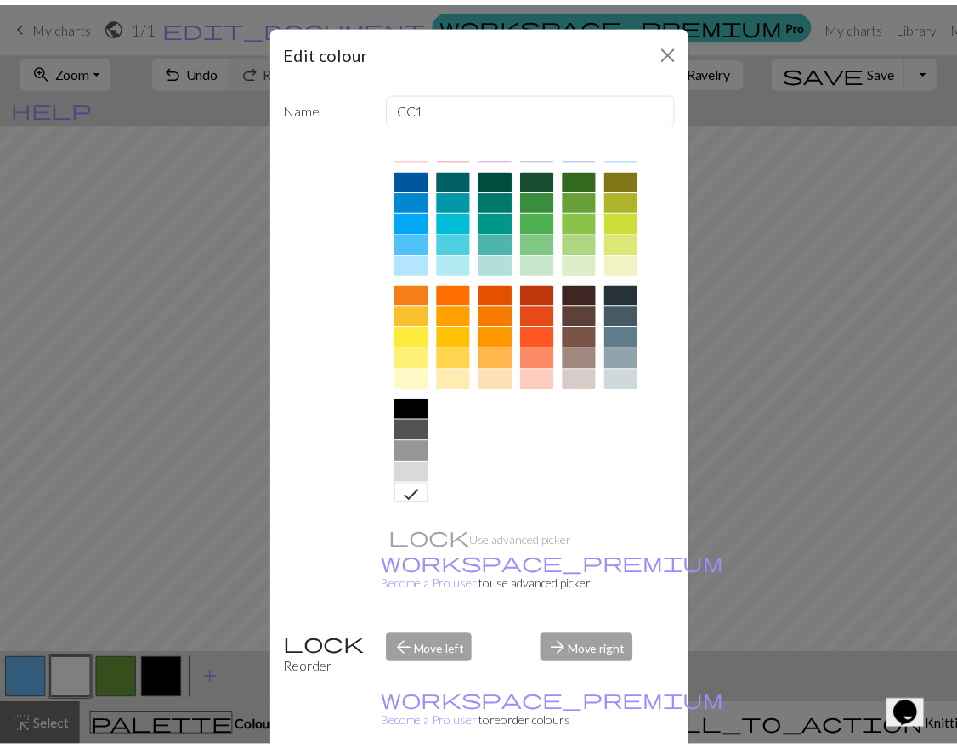
scroll to position [0, 0]
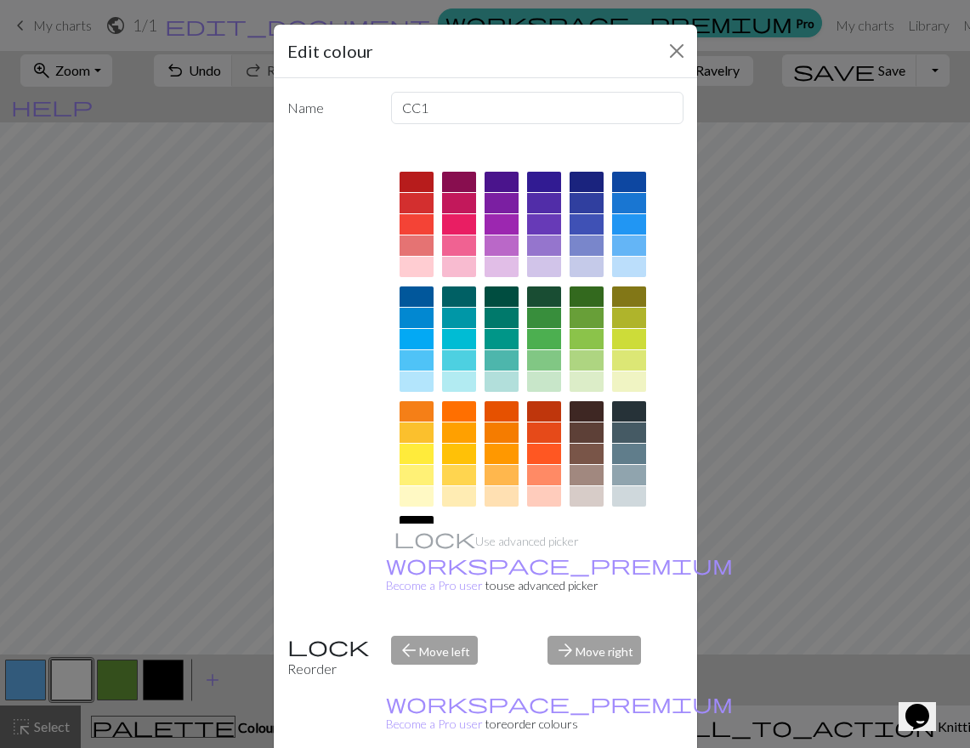
click at [628, 260] on div at bounding box center [629, 267] width 34 height 20
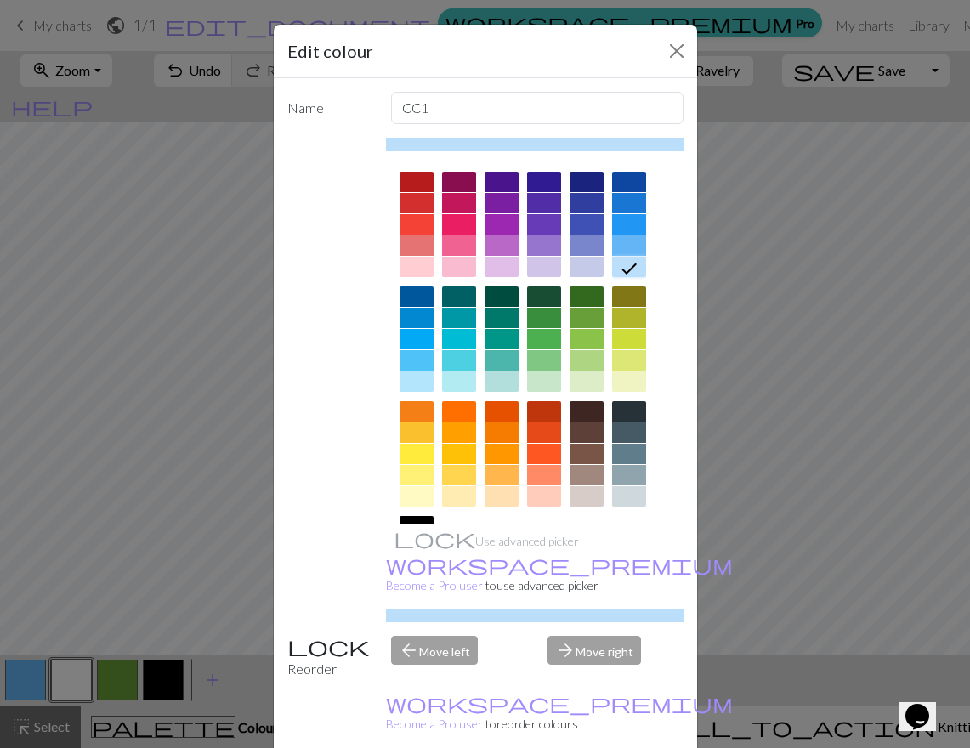
click at [621, 248] on div at bounding box center [629, 246] width 34 height 20
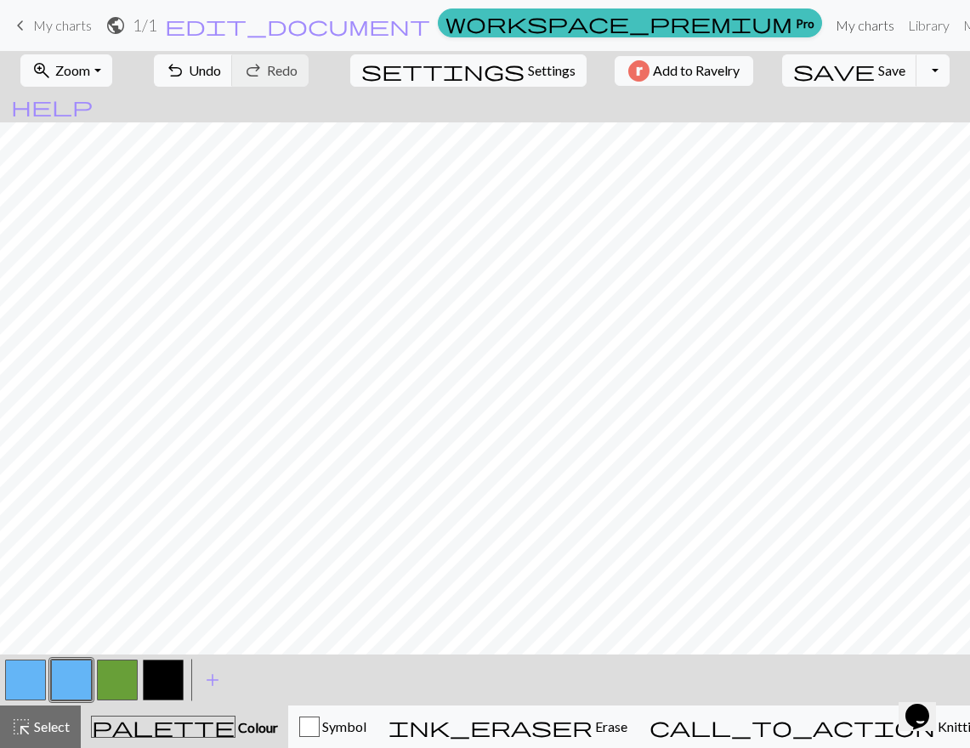
click at [829, 22] on link "My charts" at bounding box center [865, 26] width 72 height 34
